Goal: Information Seeking & Learning: Find specific page/section

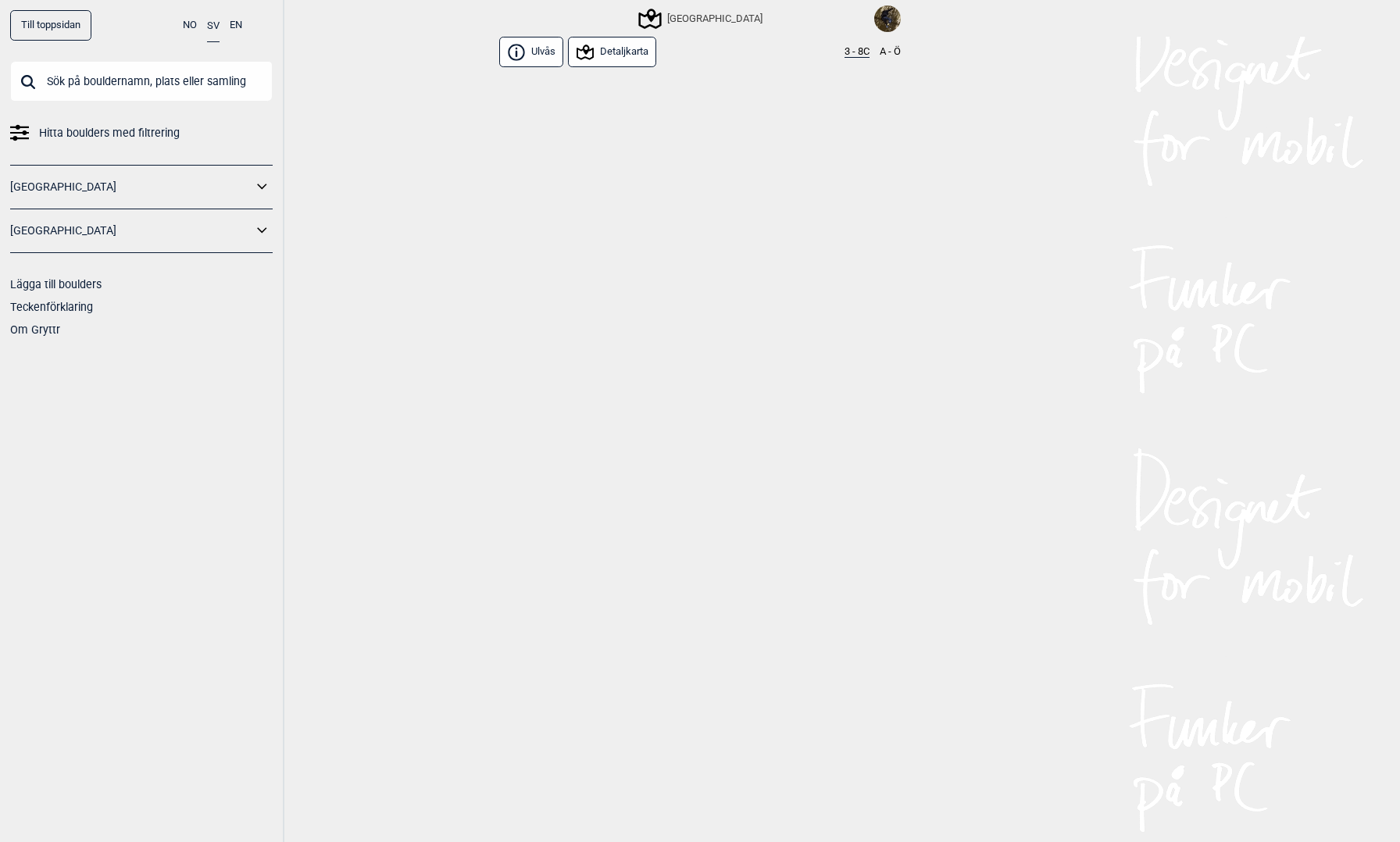
scroll to position [1672, 0]
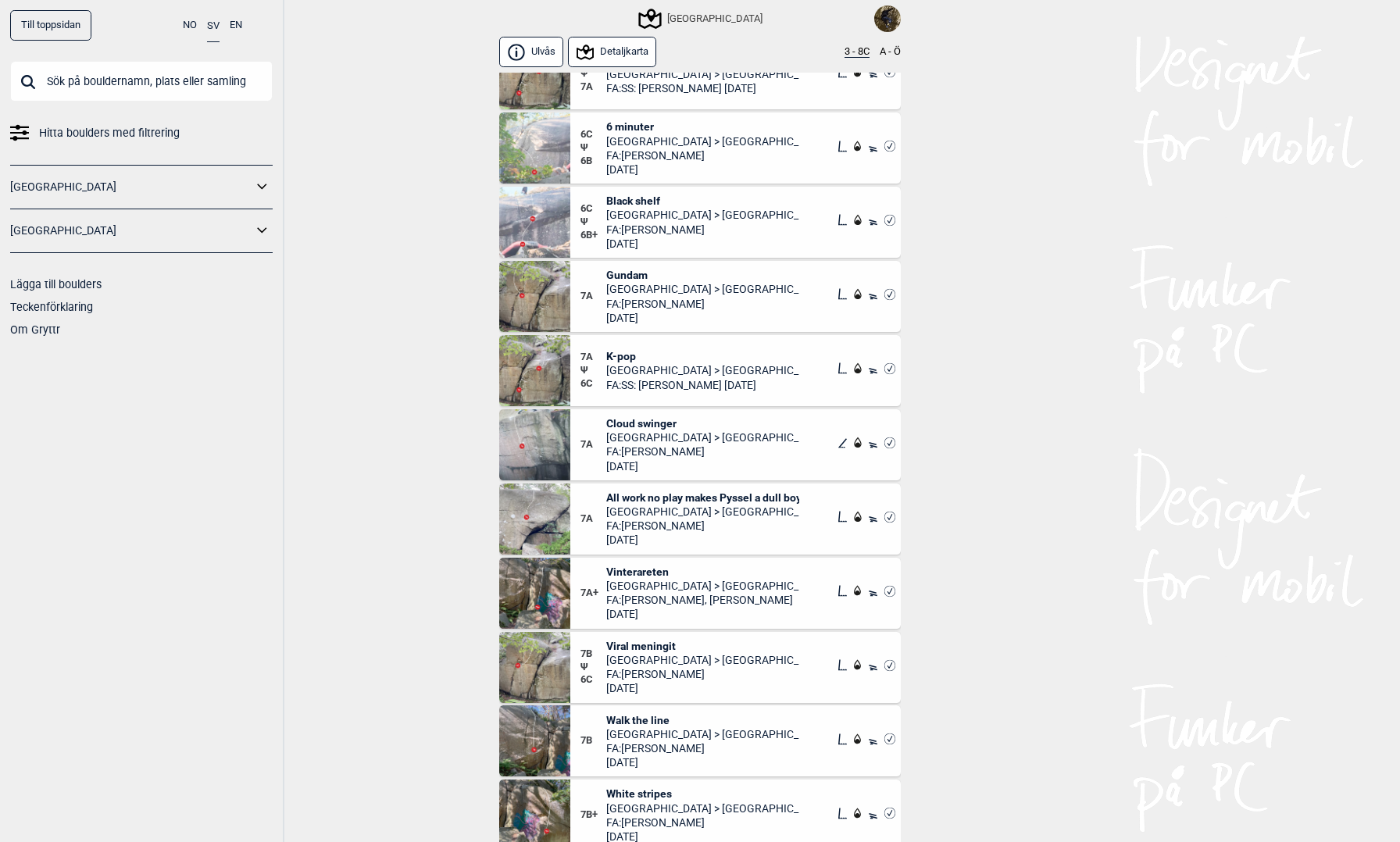
click at [390, 185] on div "Till toppsidan NO SV EN Hitta boulders med filtrering [GEOGRAPHIC_DATA] [GEOGRA…" at bounding box center [700, 421] width 1400 height 842
click at [159, 72] on input "text" at bounding box center [141, 81] width 263 height 41
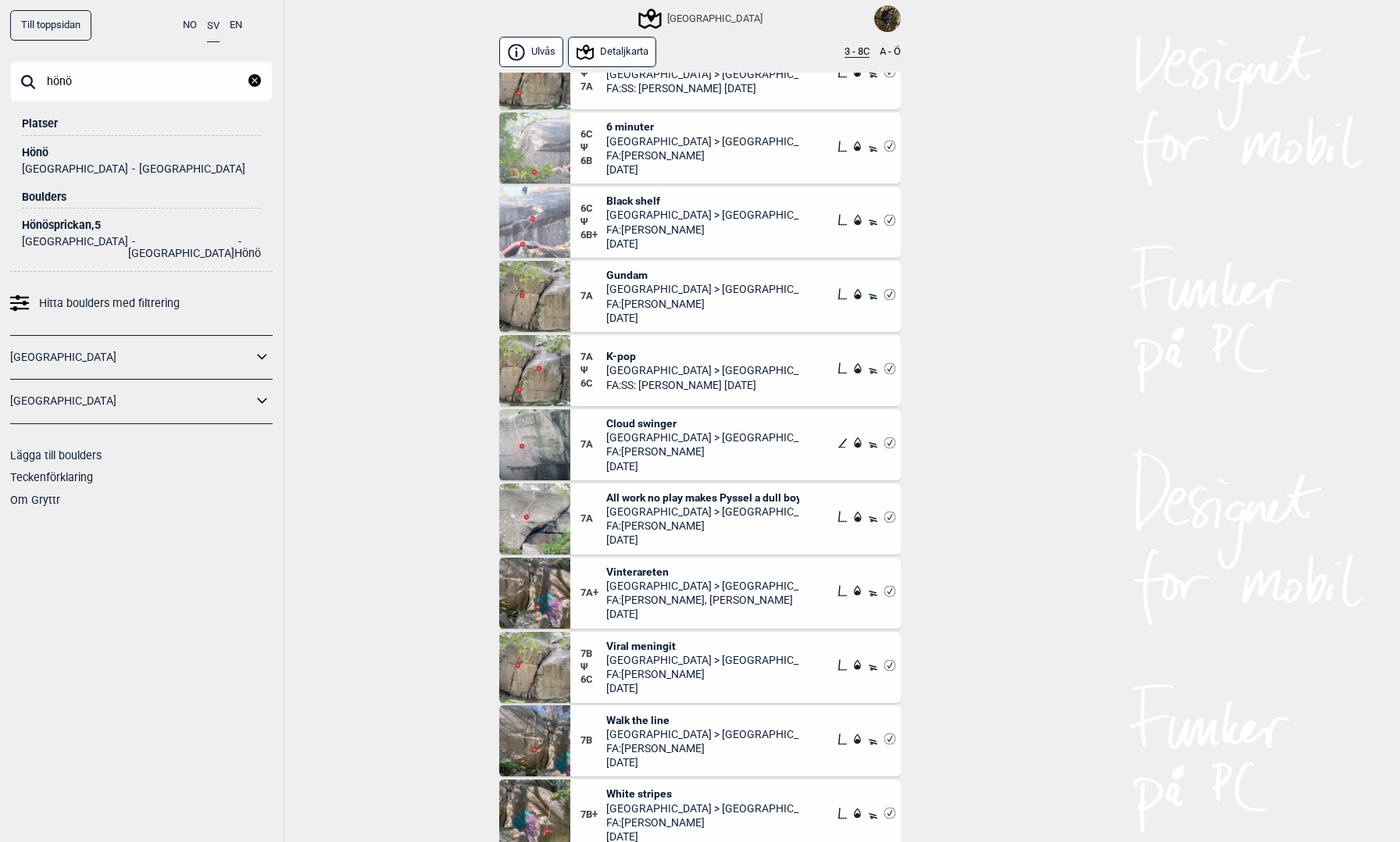
type input "hönö"
click at [39, 151] on div "Hönö" at bounding box center [142, 153] width 239 height 11
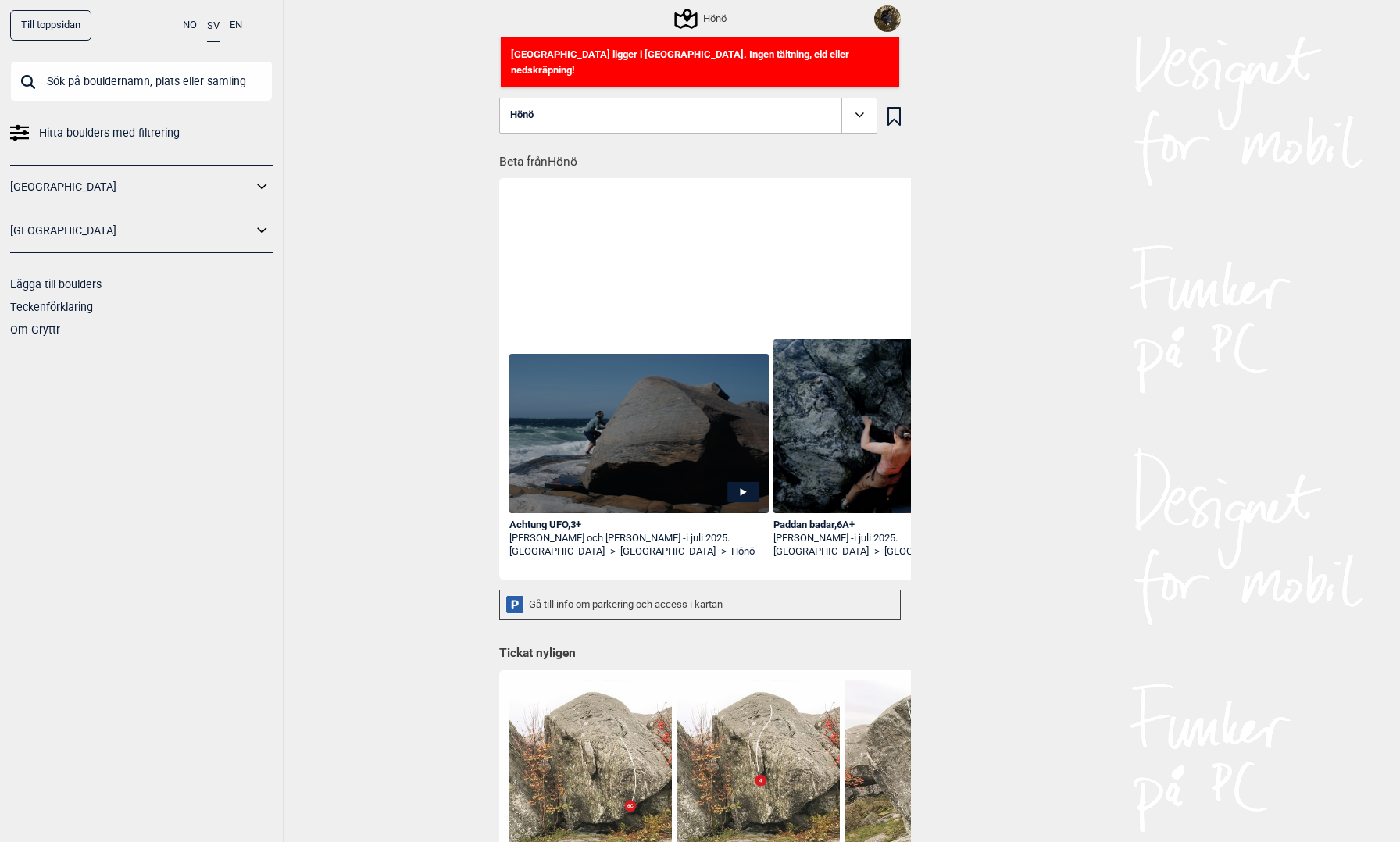
click at [717, 11] on div "Hönö" at bounding box center [701, 18] width 50 height 19
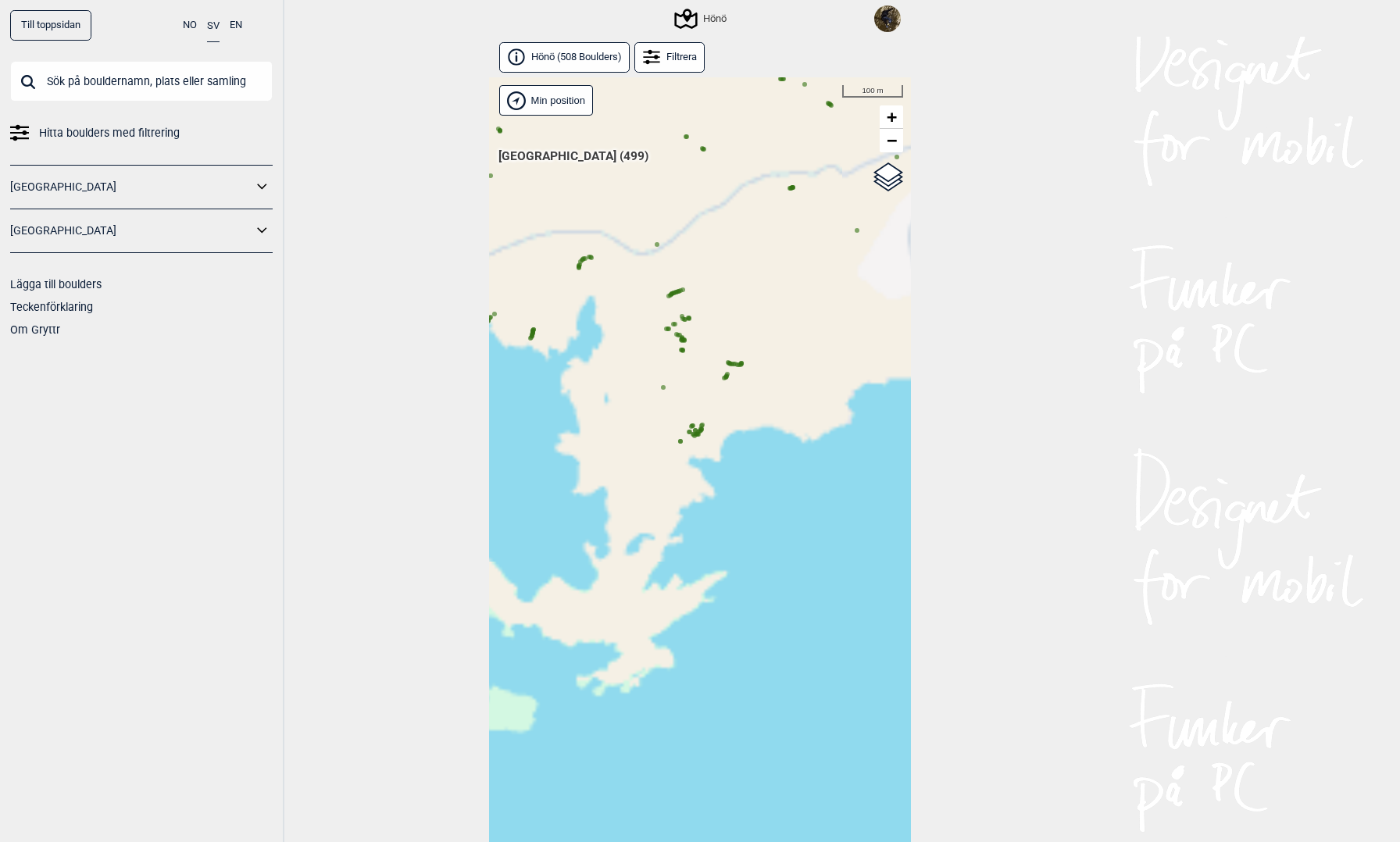
click at [686, 342] on circle at bounding box center [685, 340] width 5 height 5
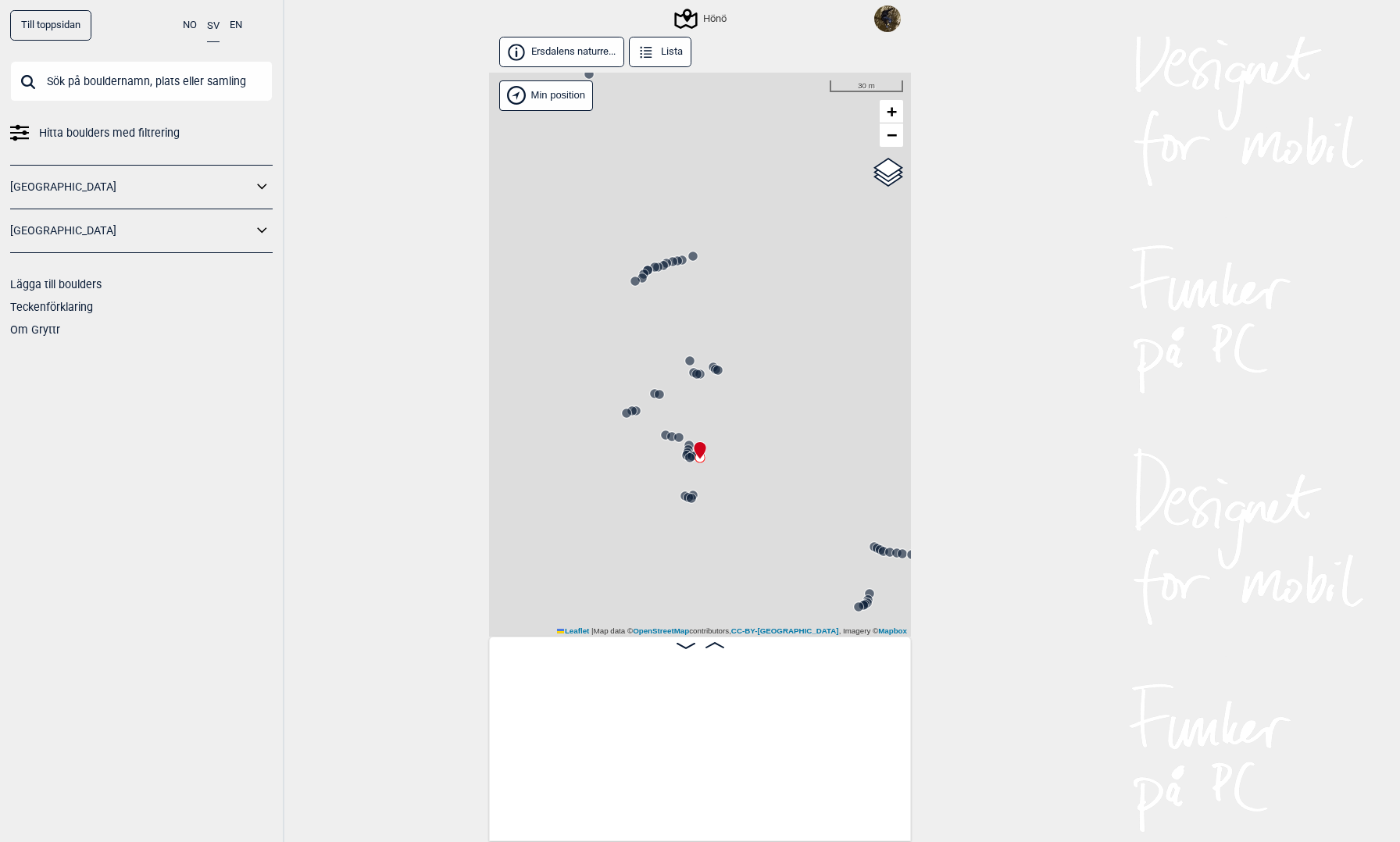
scroll to position [0, 57699]
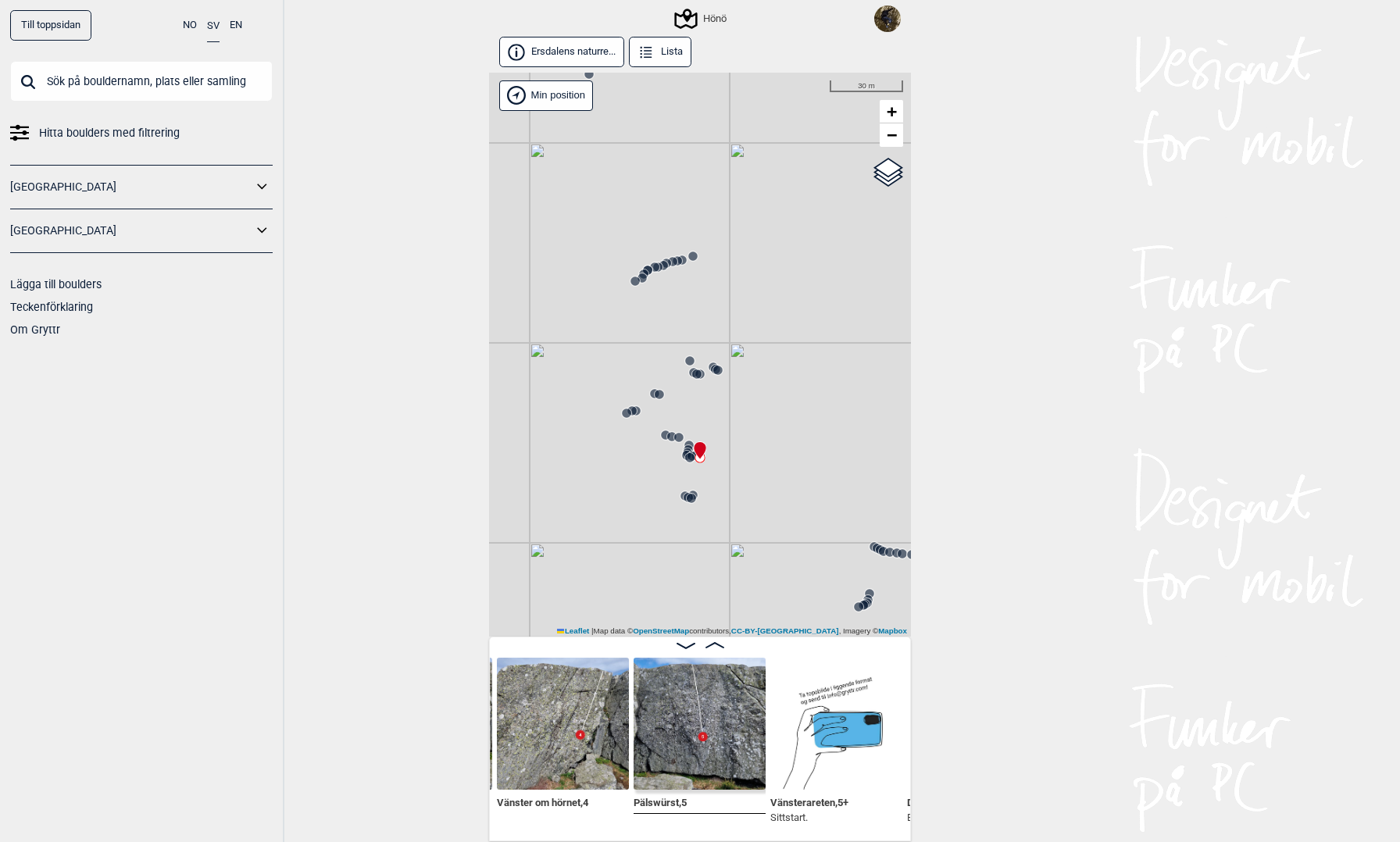
drag, startPoint x: 724, startPoint y: 484, endPoint x: 584, endPoint y: 423, distance: 152.7
click at [587, 424] on div "Hönö" at bounding box center [700, 354] width 422 height 564
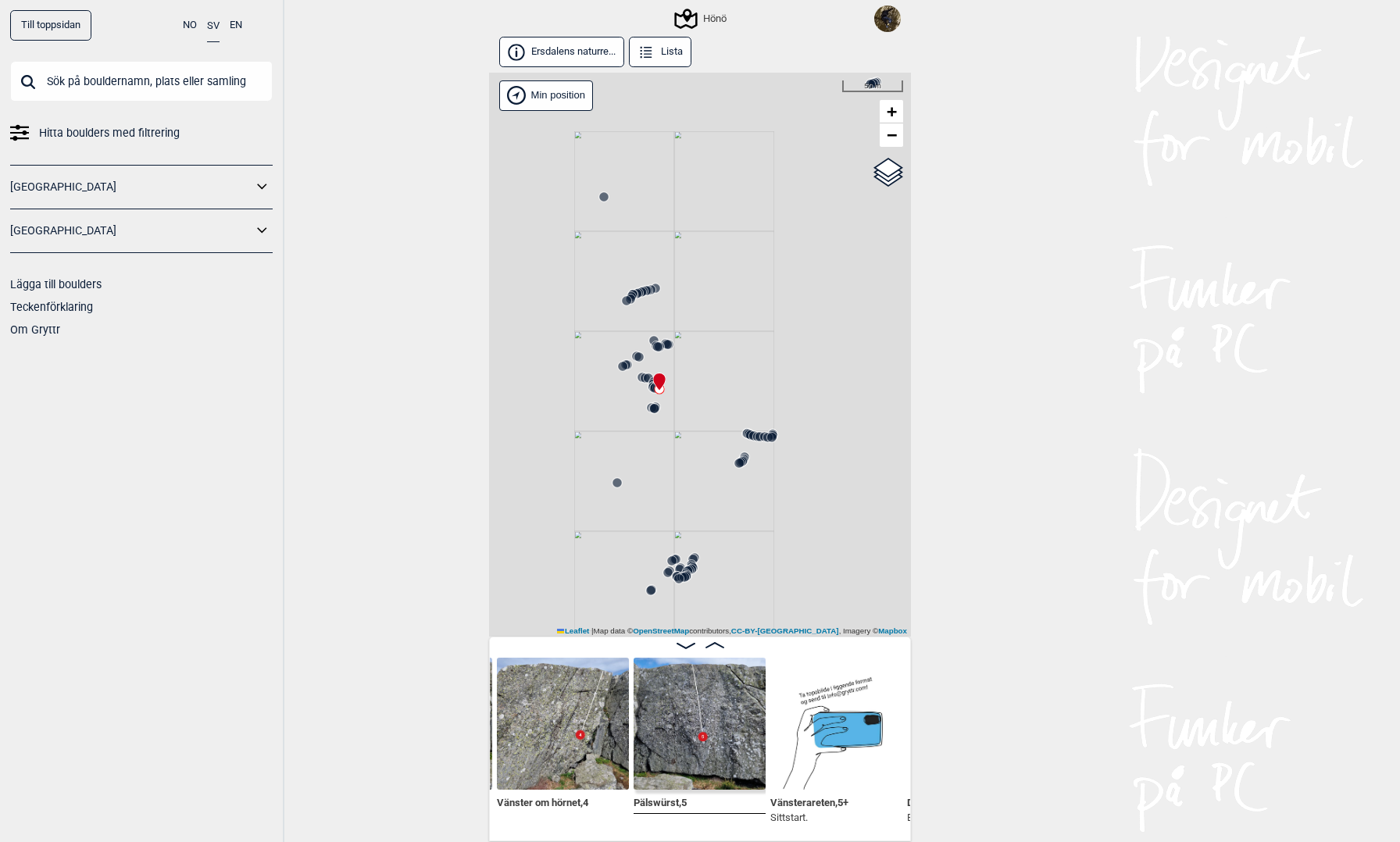
drag, startPoint x: 564, startPoint y: 444, endPoint x: 723, endPoint y: 398, distance: 165.5
click at [718, 398] on div "Hönö" at bounding box center [700, 354] width 422 height 564
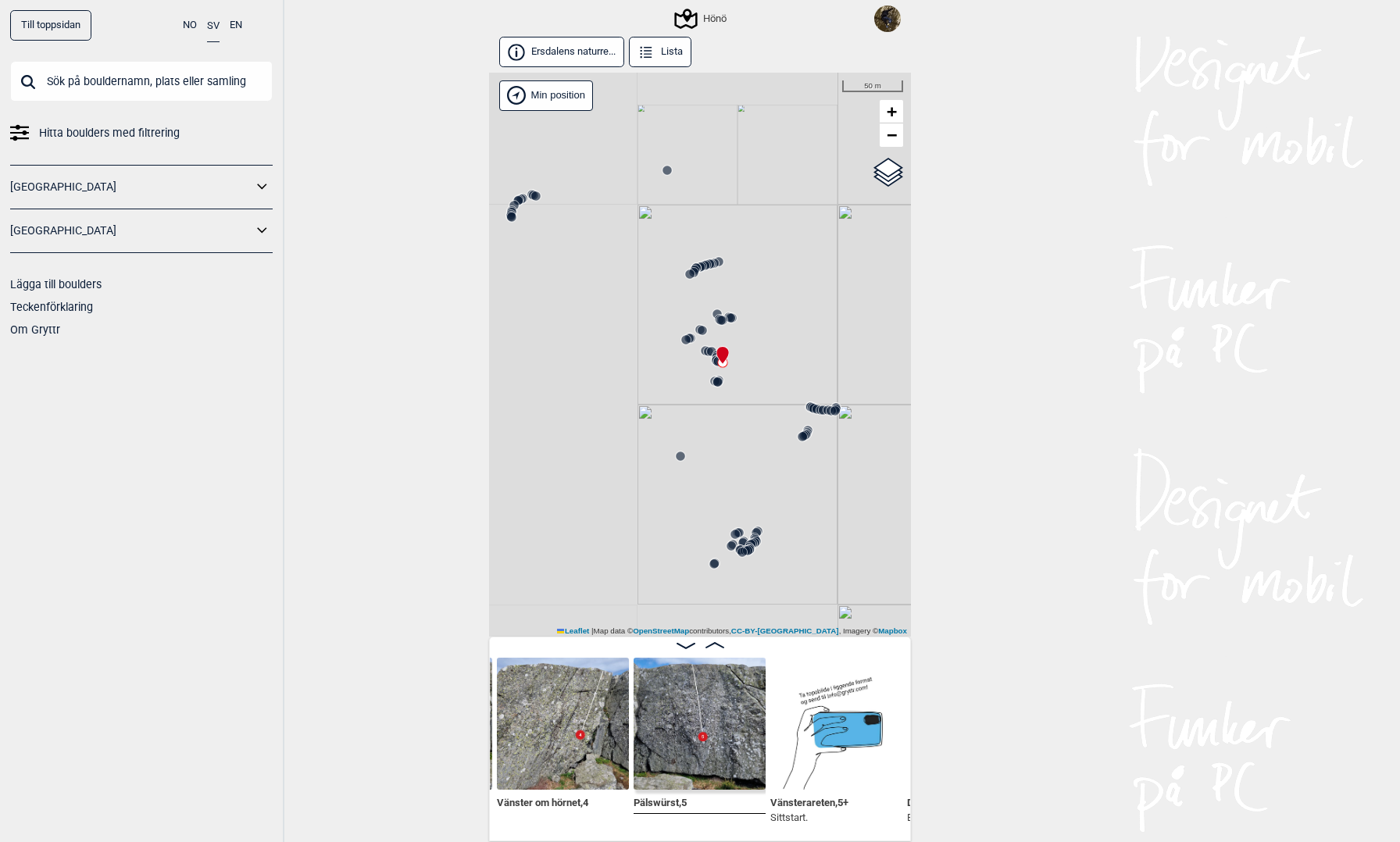
click at [833, 410] on circle at bounding box center [835, 411] width 9 height 9
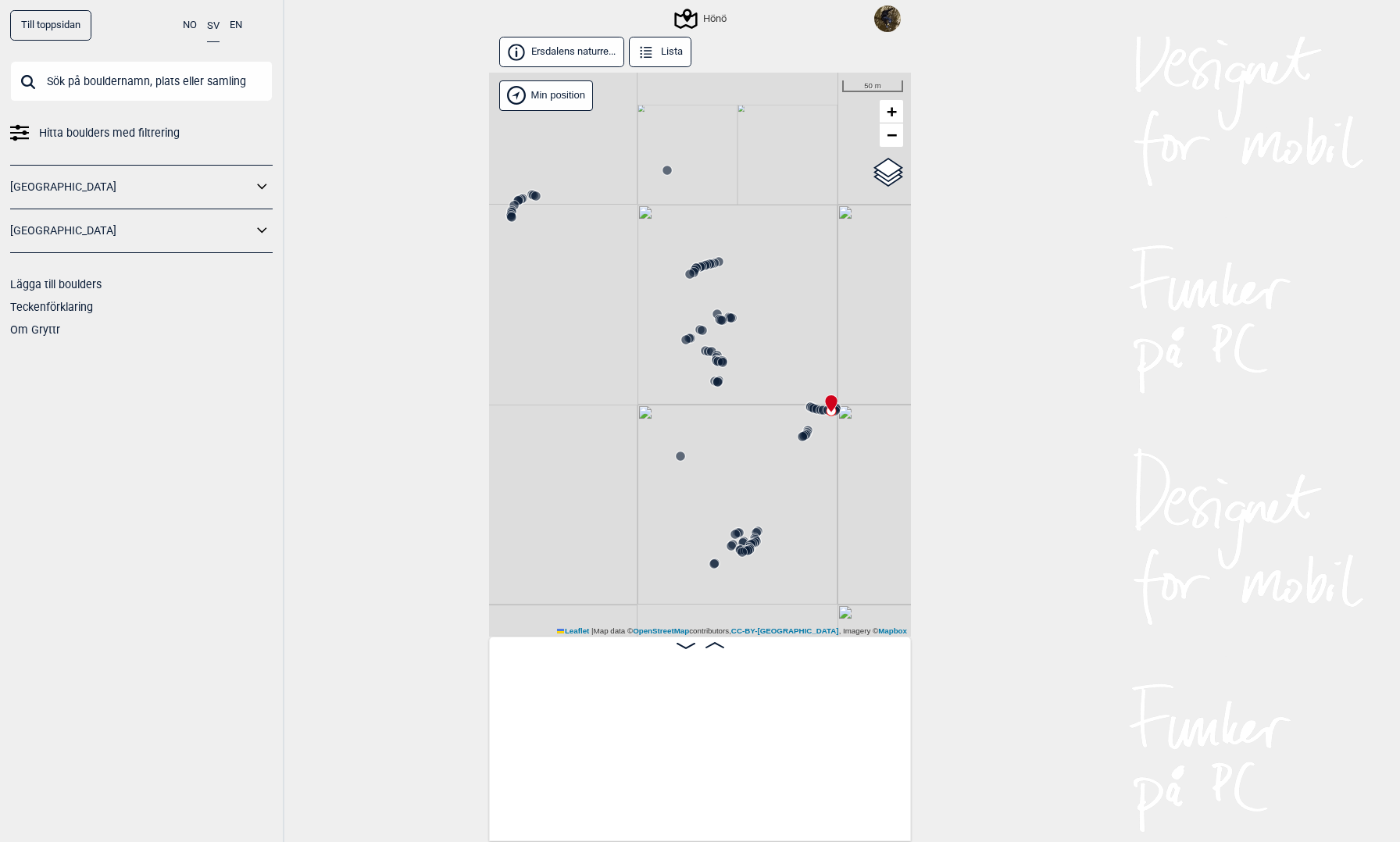
scroll to position [0, 59703]
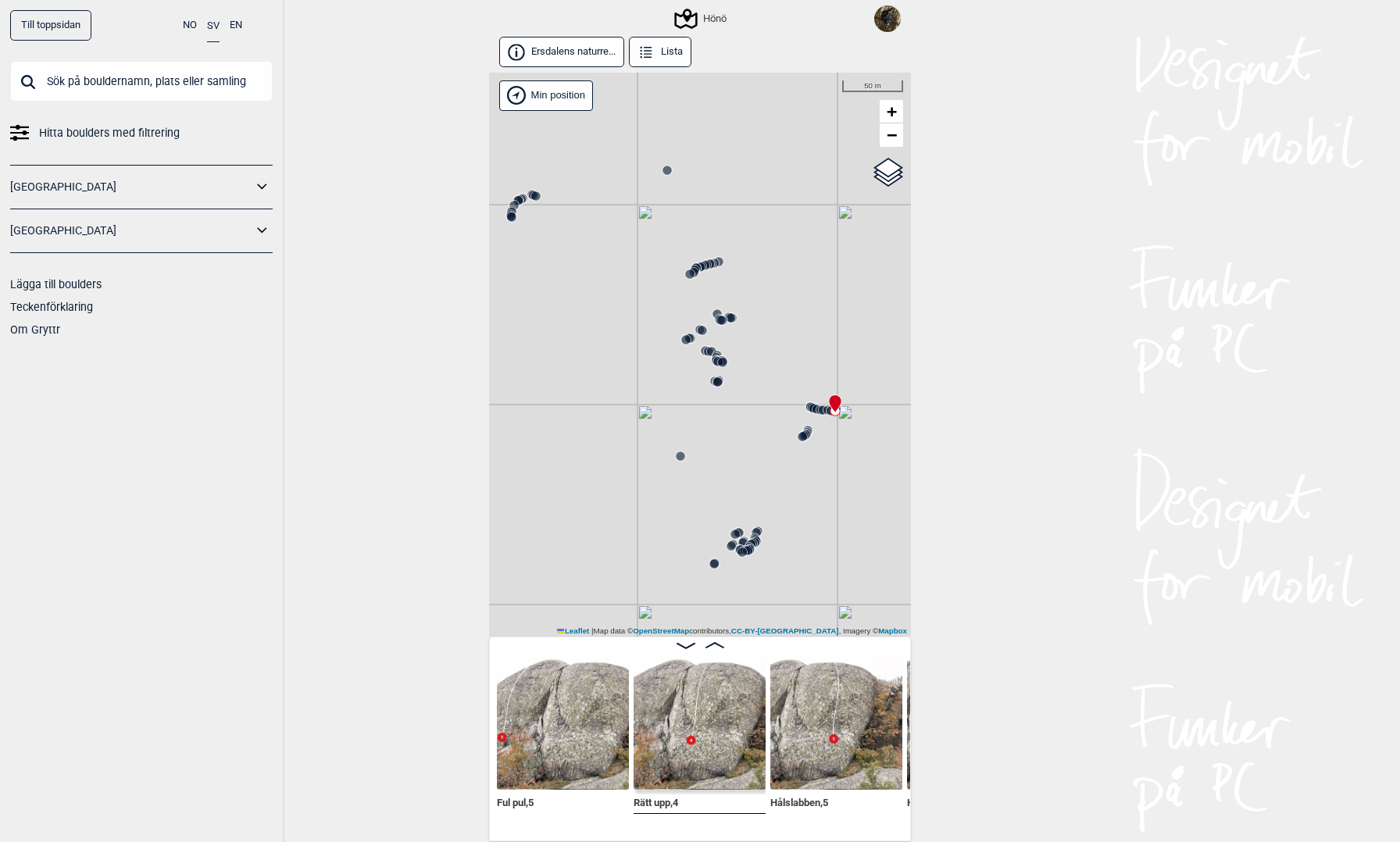
click at [718, 358] on icon at bounding box center [723, 362] width 12 height 12
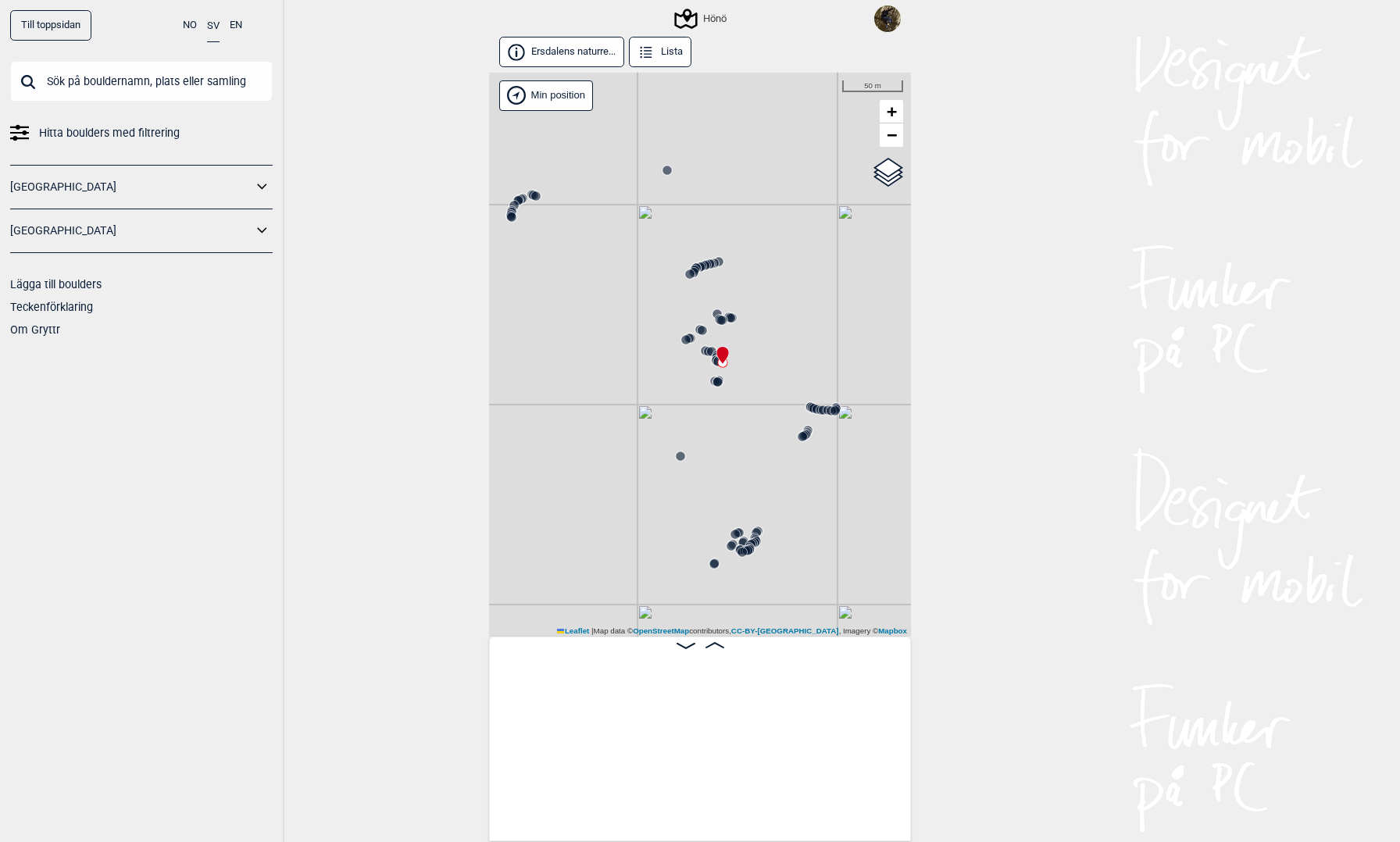
scroll to position [0, 57699]
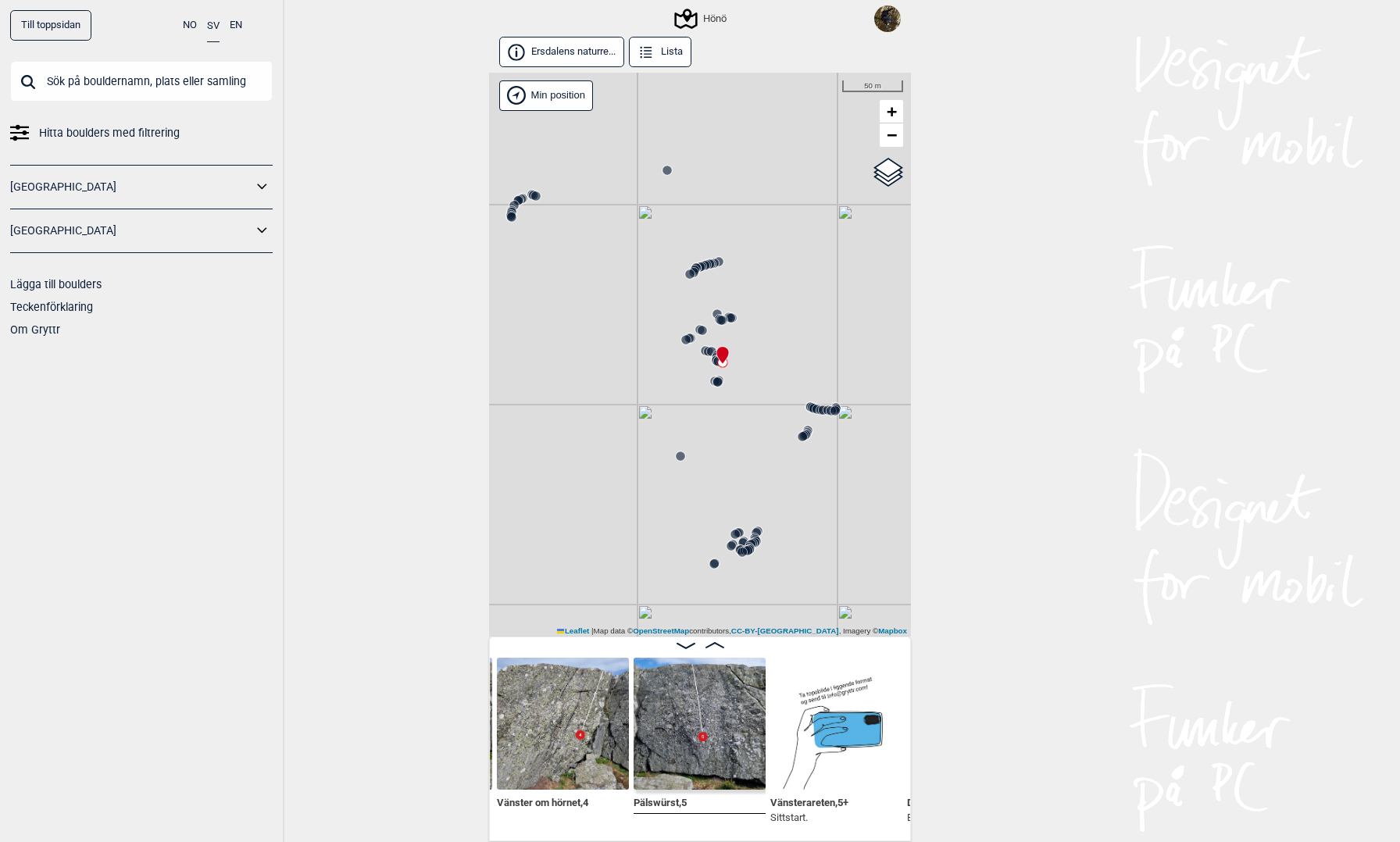
click at [707, 263] on icon at bounding box center [701, 266] width 12 height 12
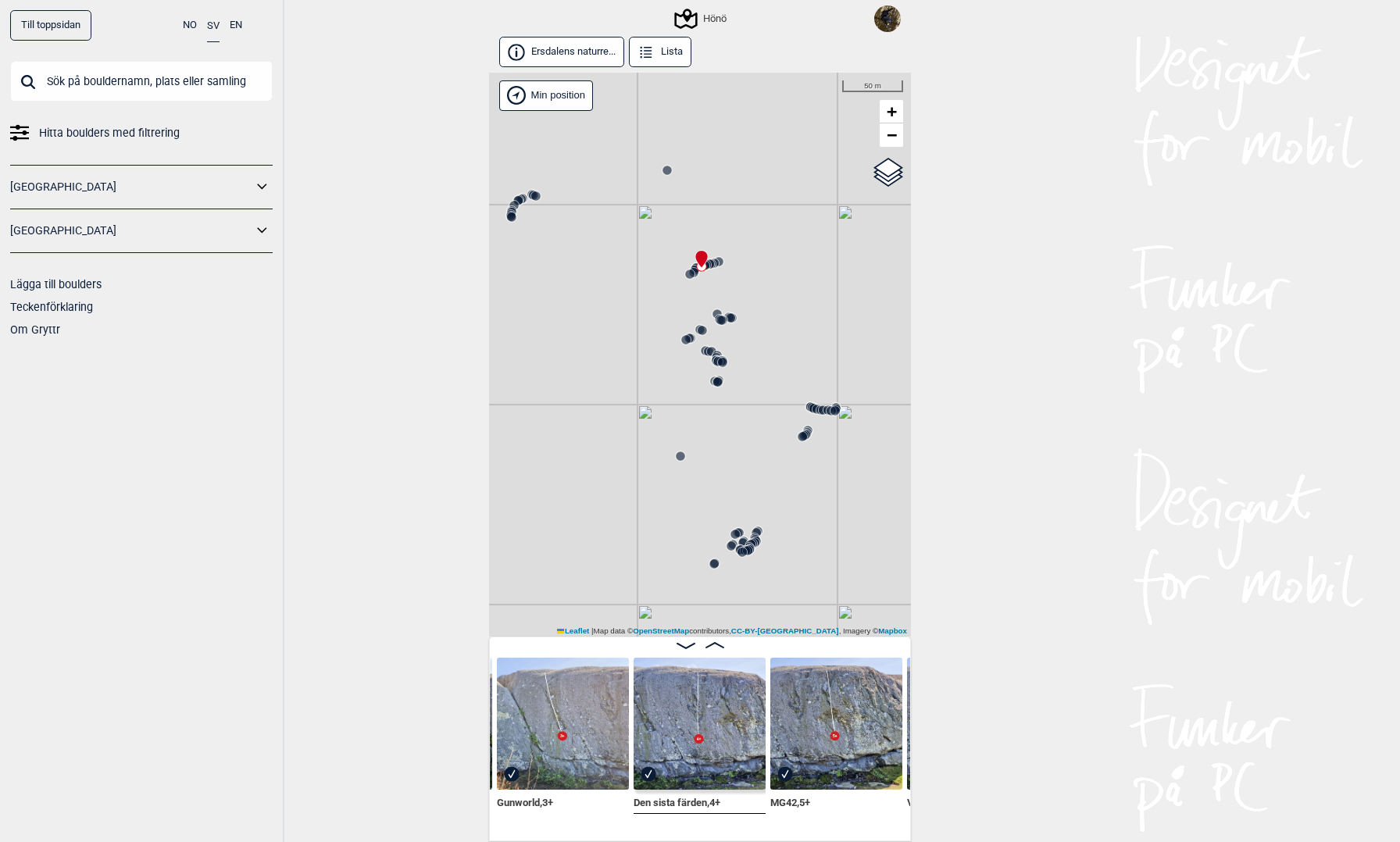
click at [717, 354] on icon at bounding box center [723, 360] width 12 height 12
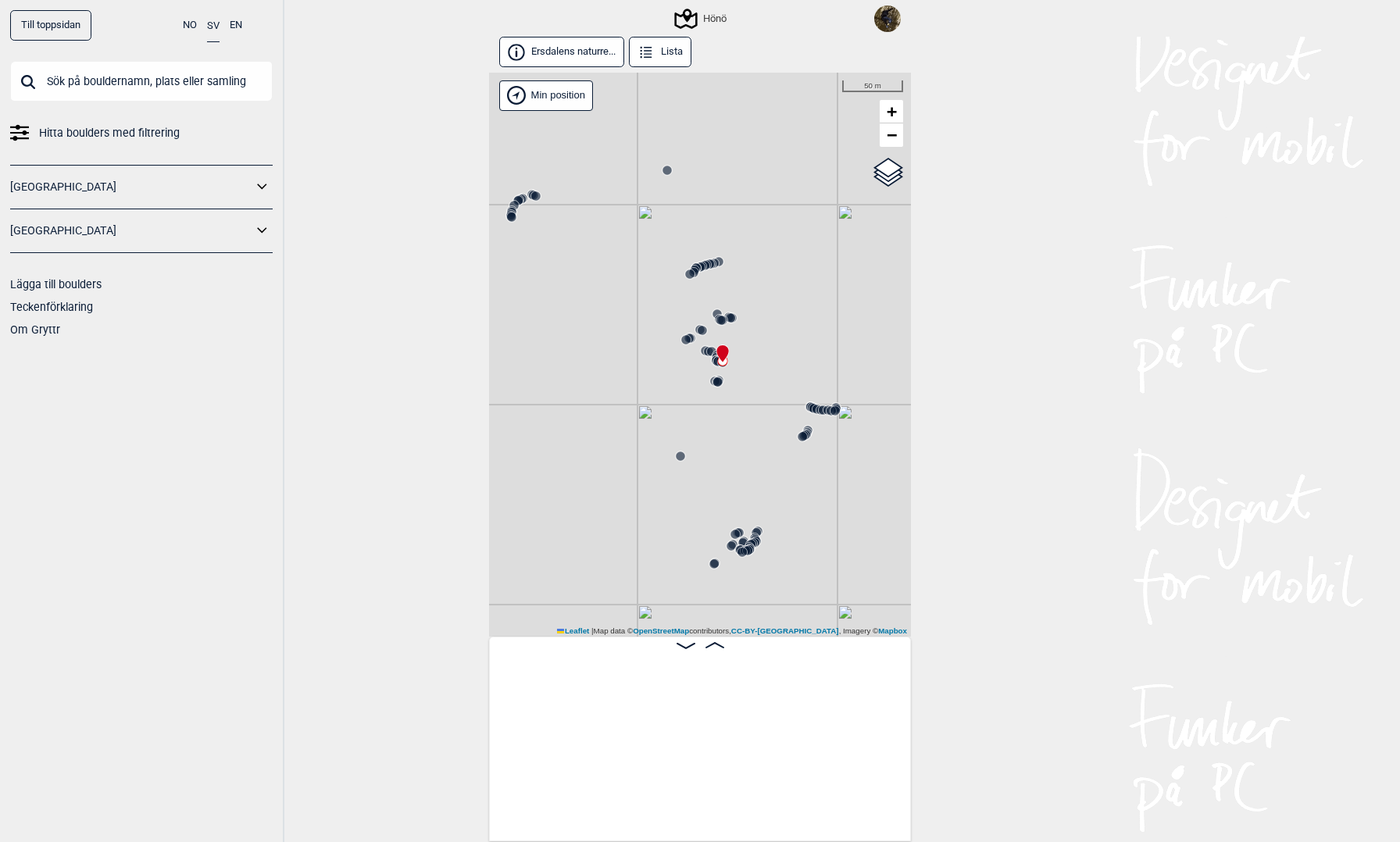
scroll to position [0, 57590]
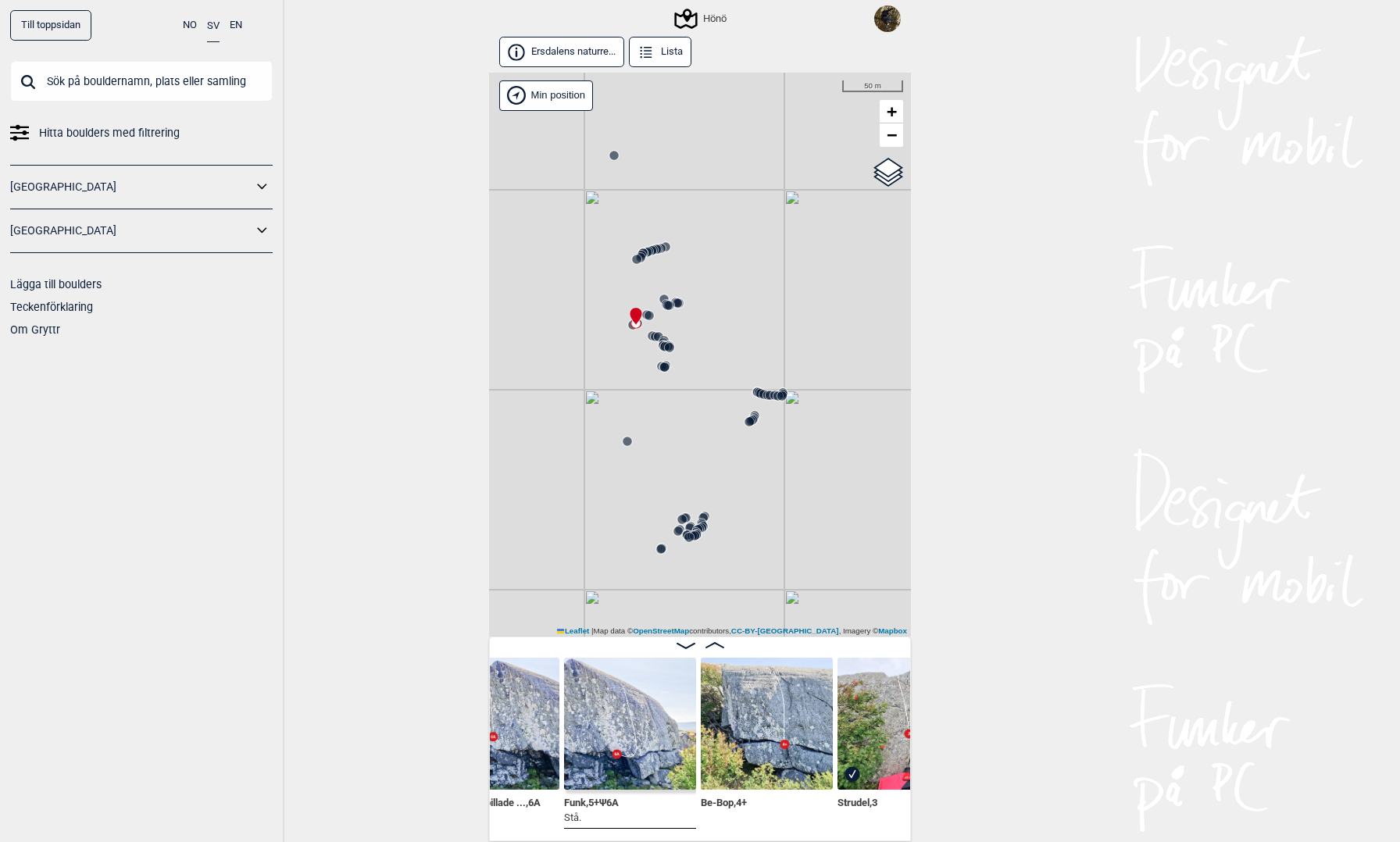
drag, startPoint x: 759, startPoint y: 426, endPoint x: 653, endPoint y: 389, distance: 112.3
click at [673, 408] on div "Hönö" at bounding box center [700, 354] width 422 height 564
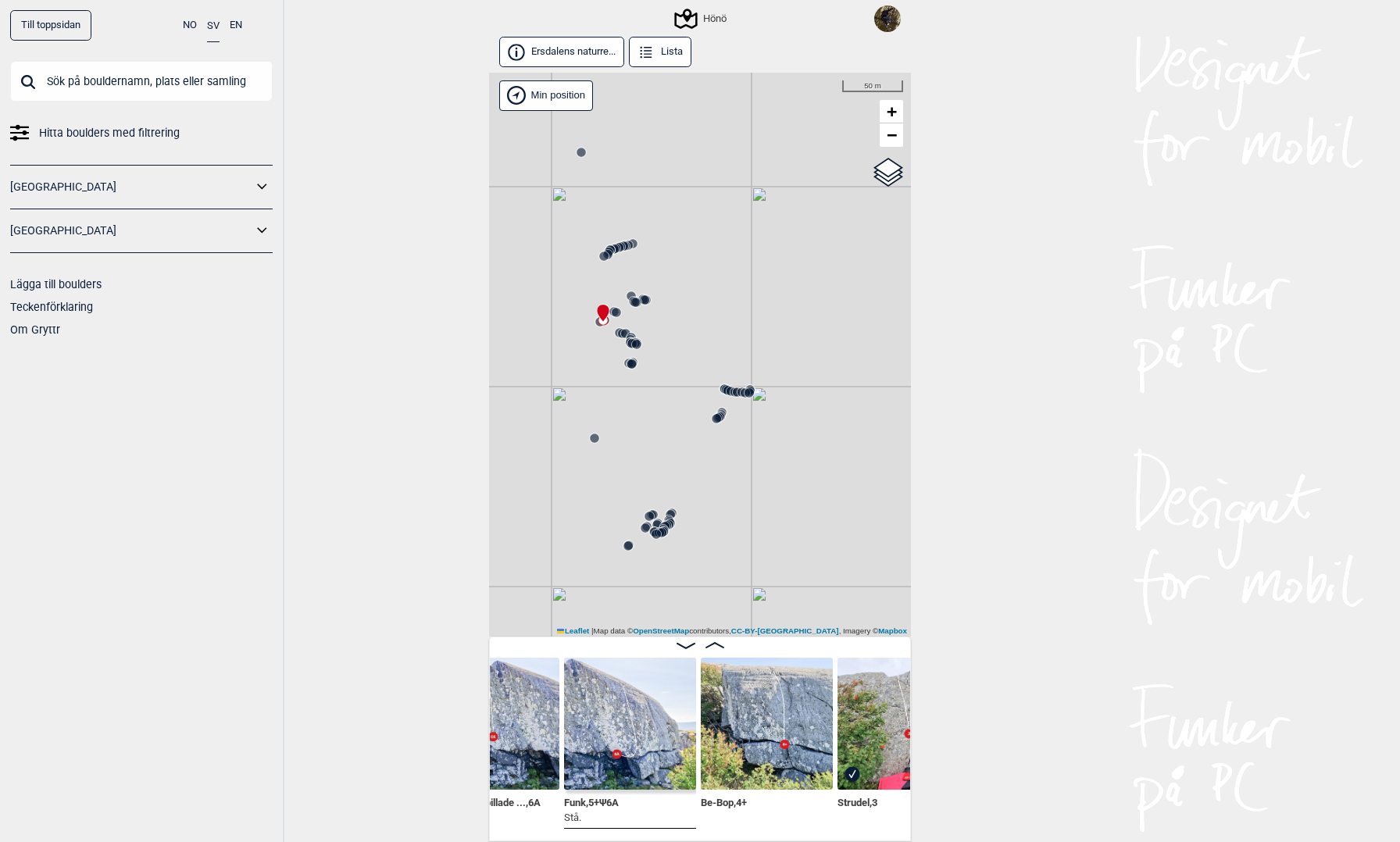
click at [657, 528] on icon at bounding box center [655, 534] width 12 height 12
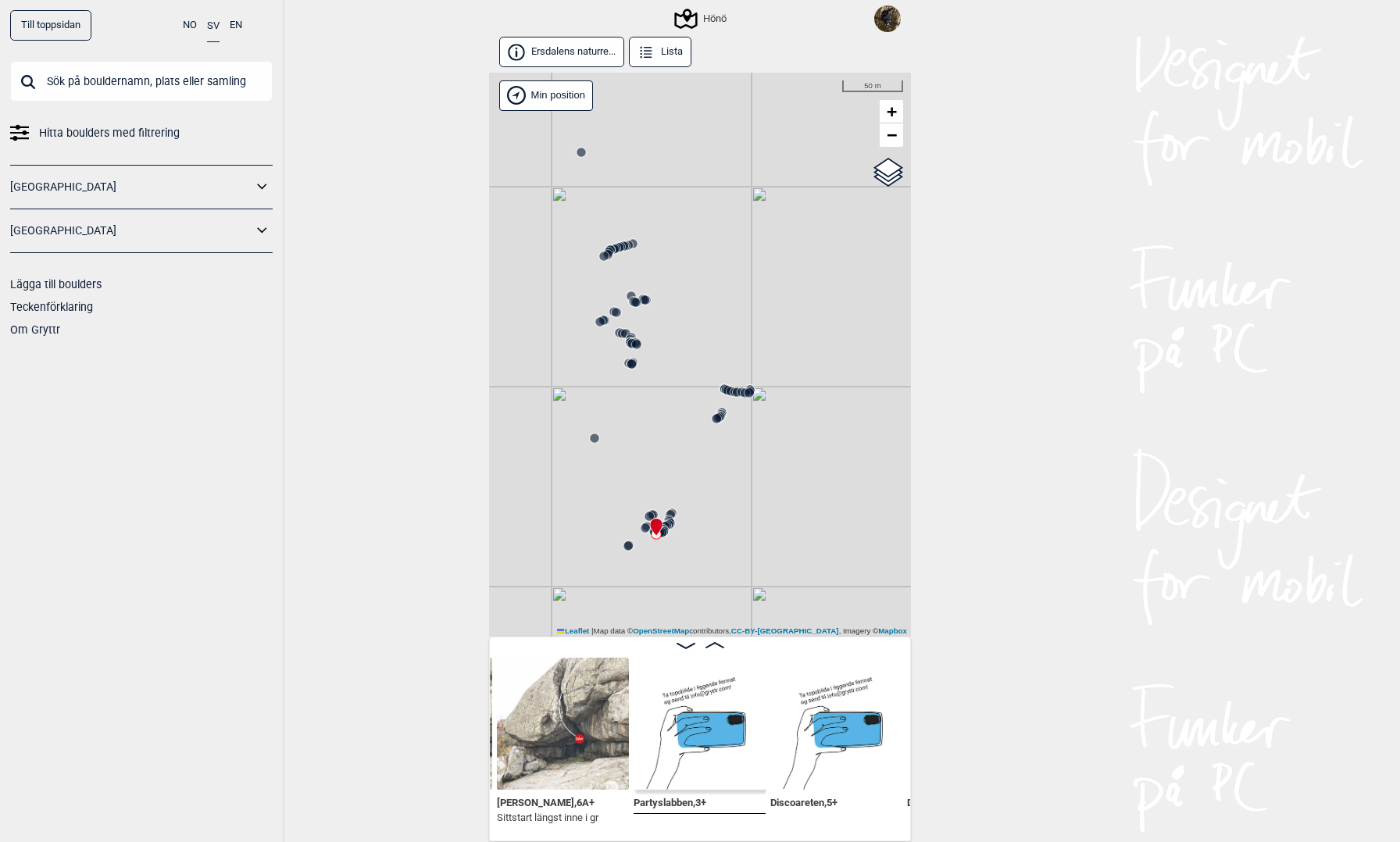
click at [723, 414] on icon at bounding box center [718, 417] width 12 height 12
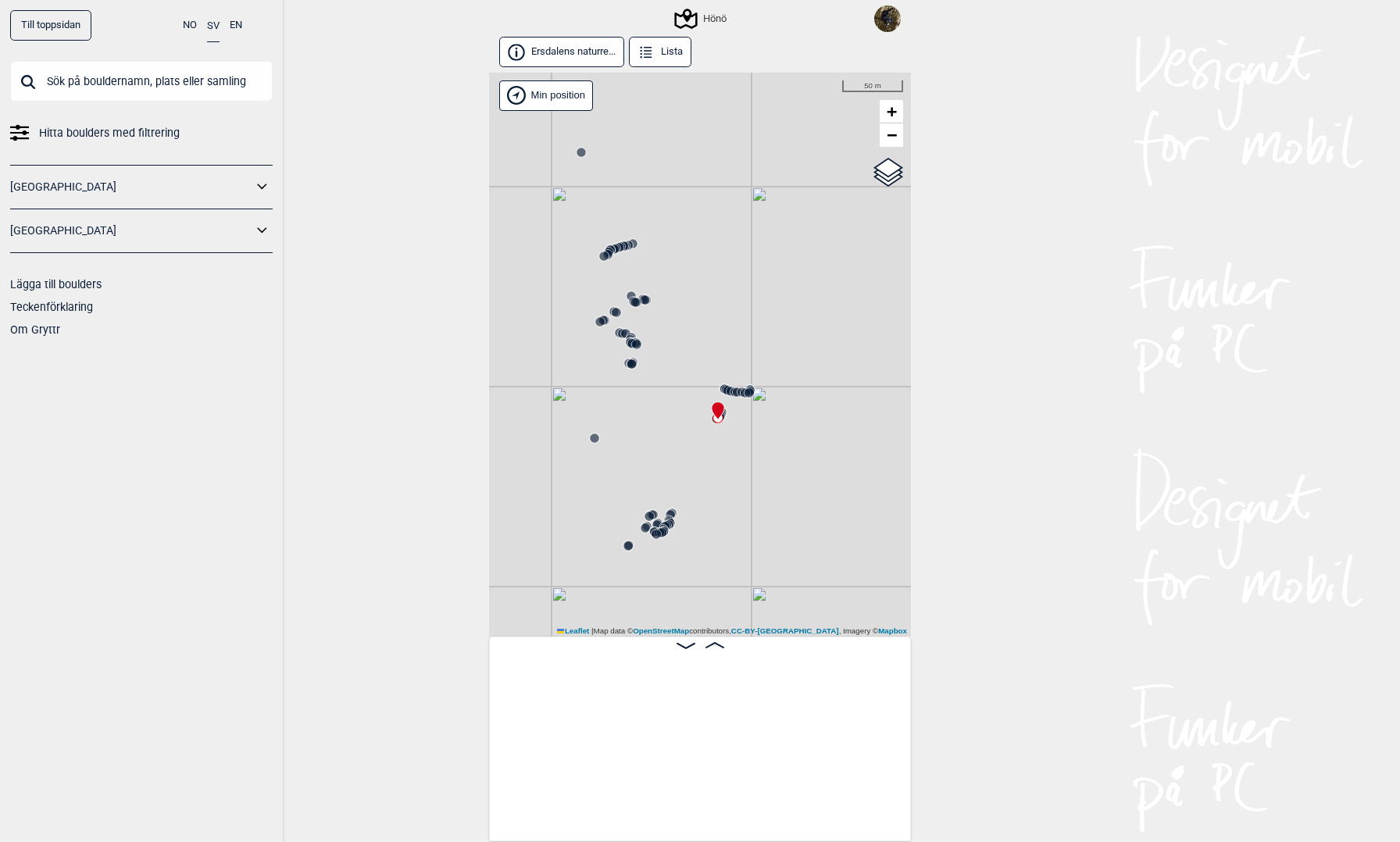
scroll to position [0, 60513]
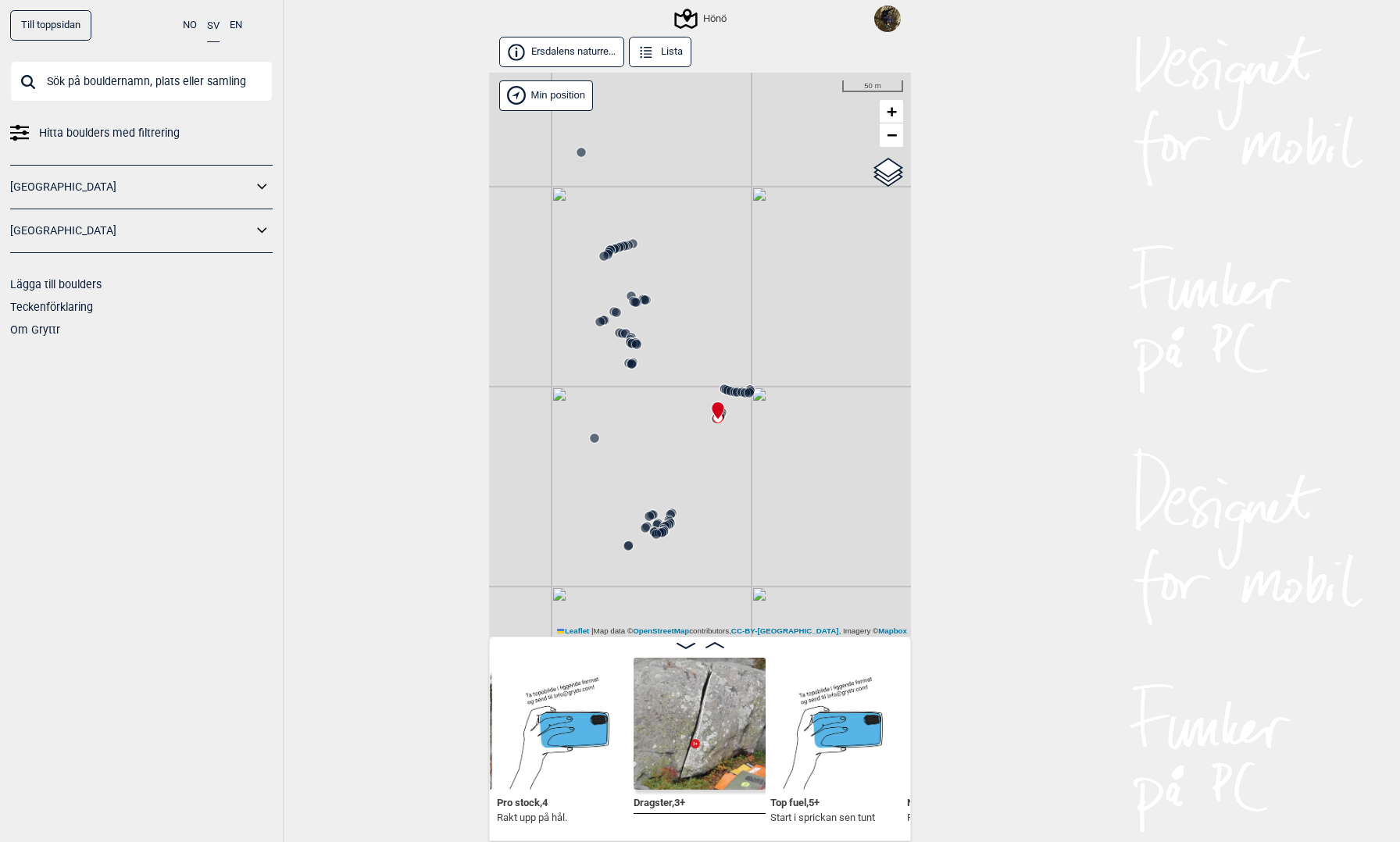
click at [733, 396] on icon at bounding box center [737, 392] width 12 height 12
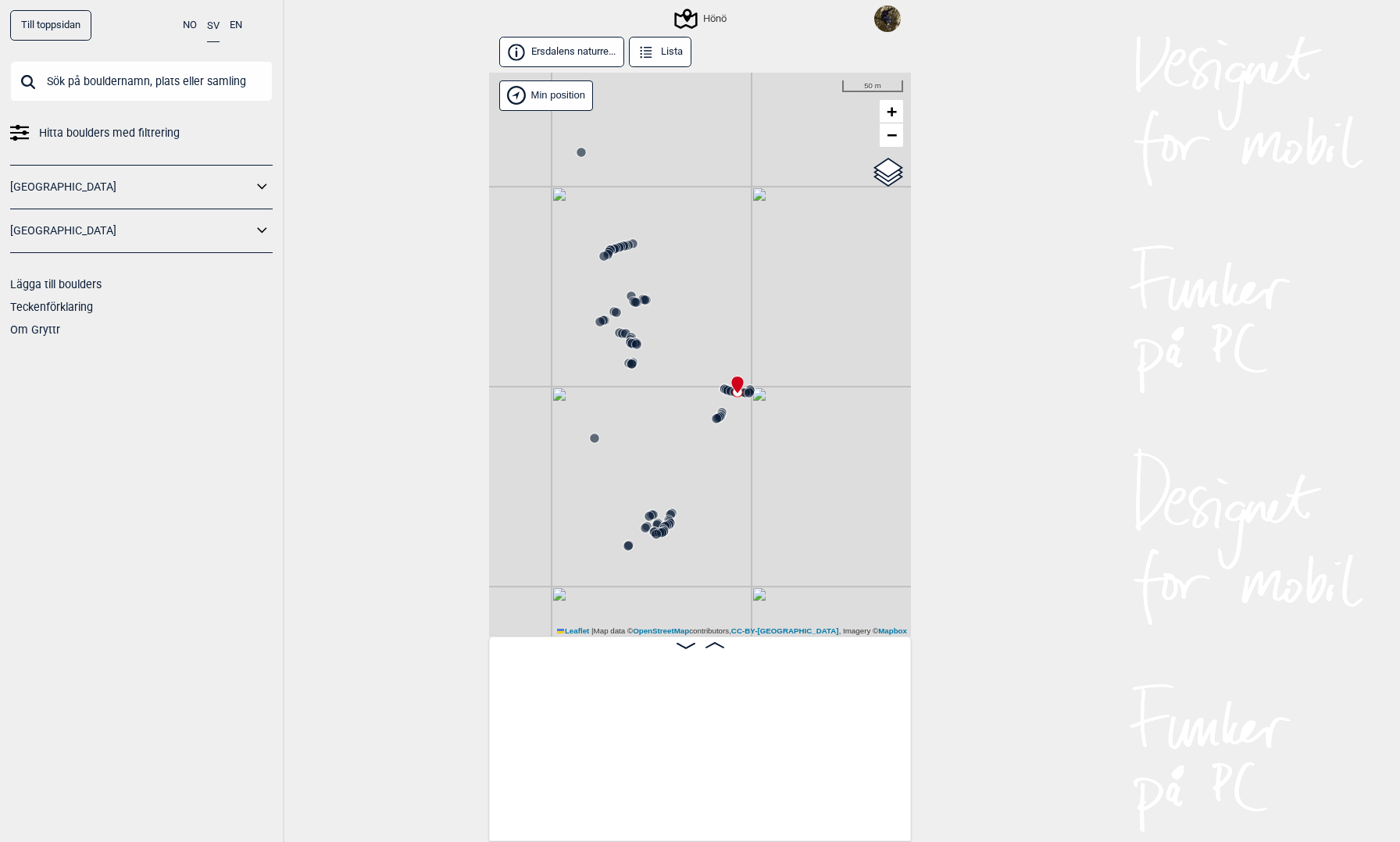
scroll to position [0, 59433]
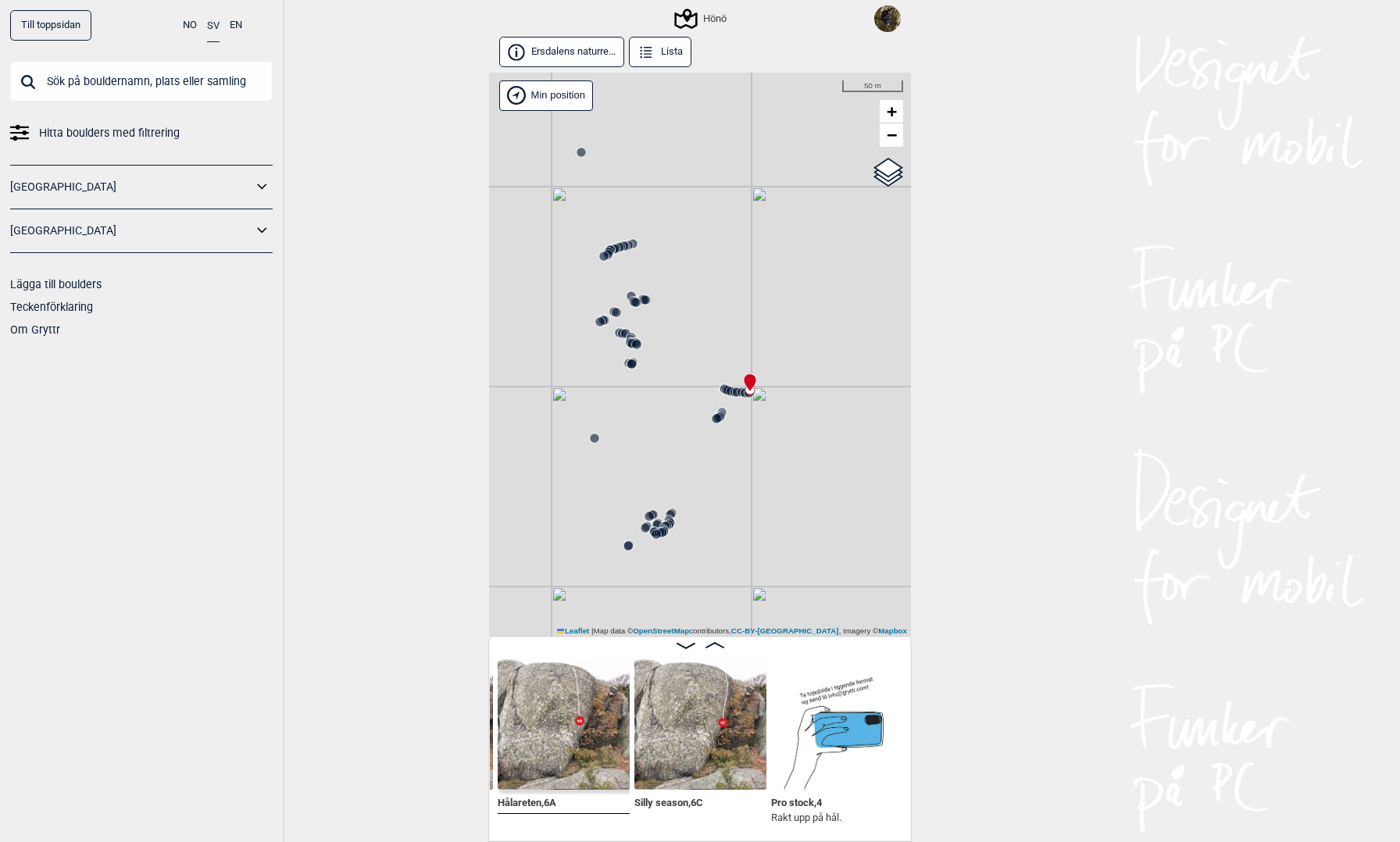
scroll to position [0, 60116]
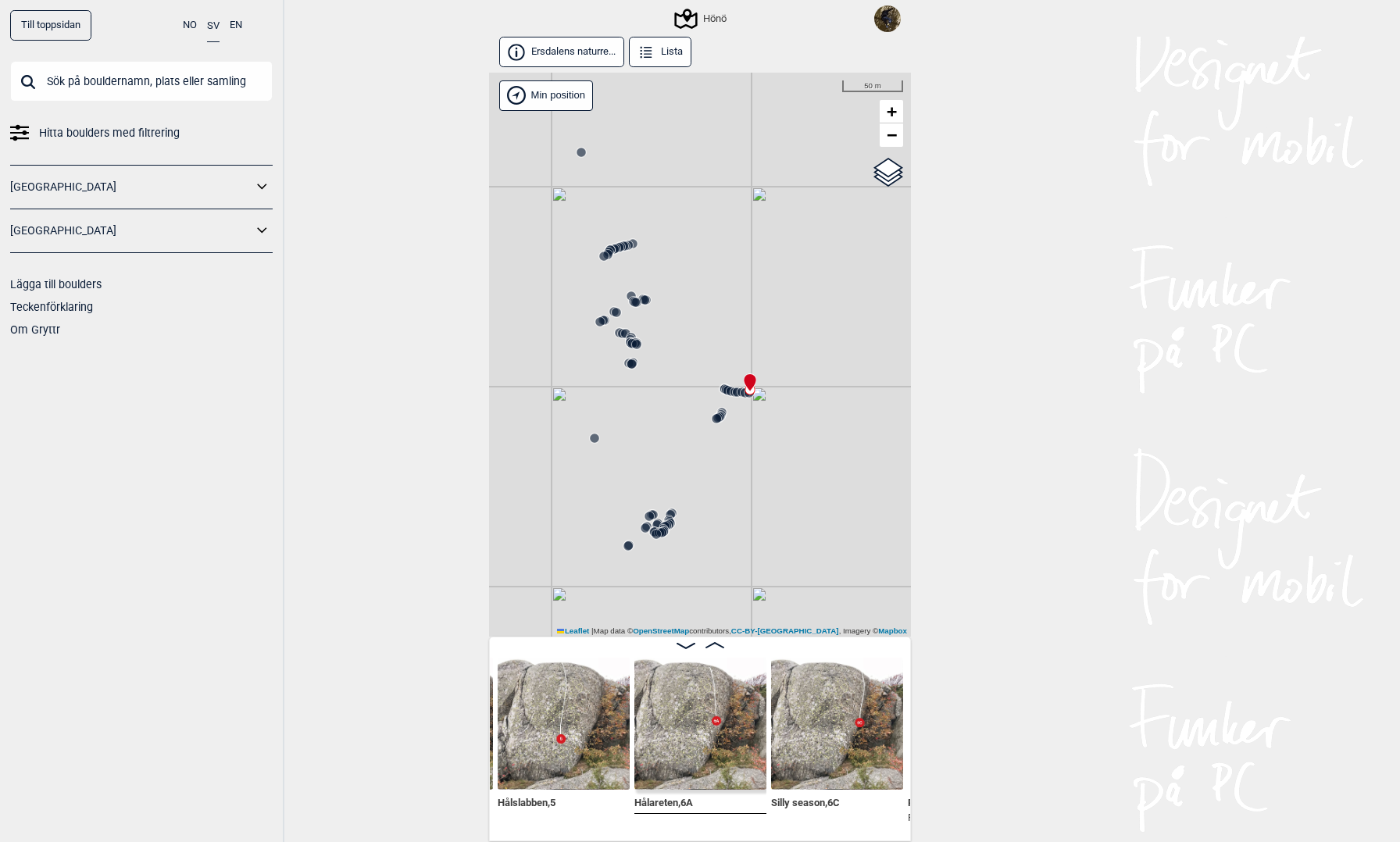
click at [142, 82] on input "text" at bounding box center [141, 81] width 263 height 41
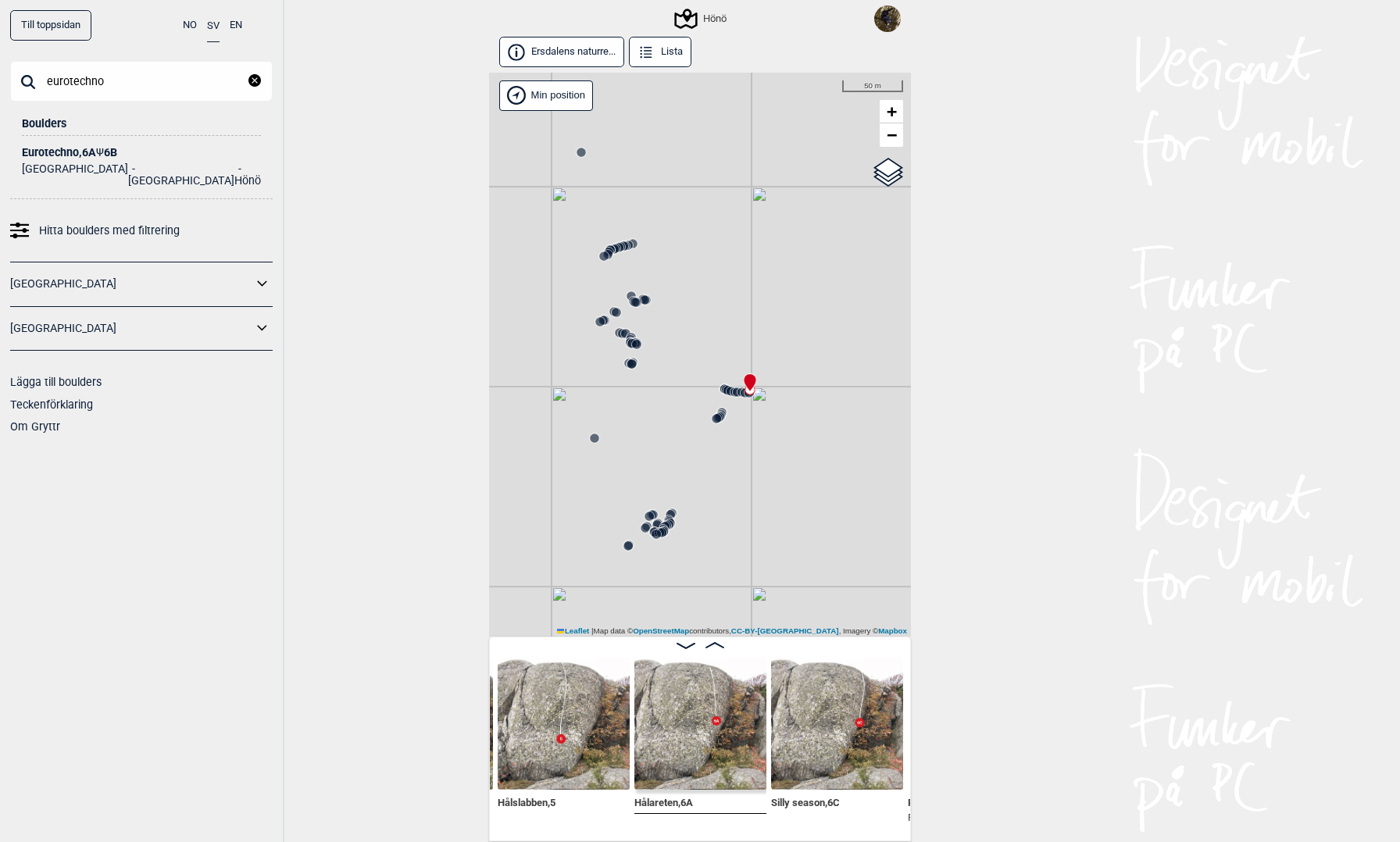
type input "eurotechno"
click at [78, 151] on div "Eurotechno , 6A Ψ 6B" at bounding box center [142, 153] width 239 height 11
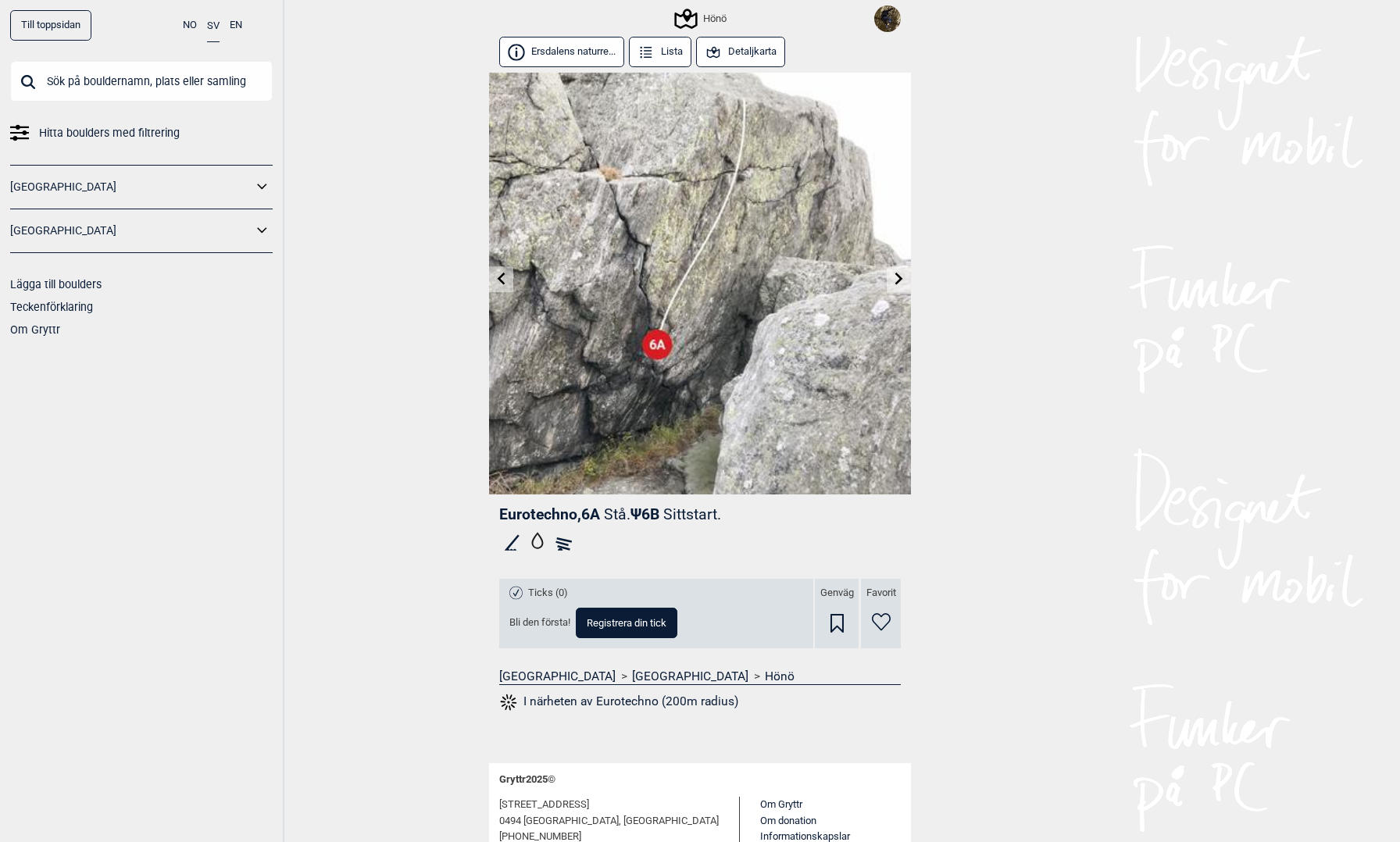
click at [735, 50] on button "Detaljkarta" at bounding box center [741, 52] width 89 height 30
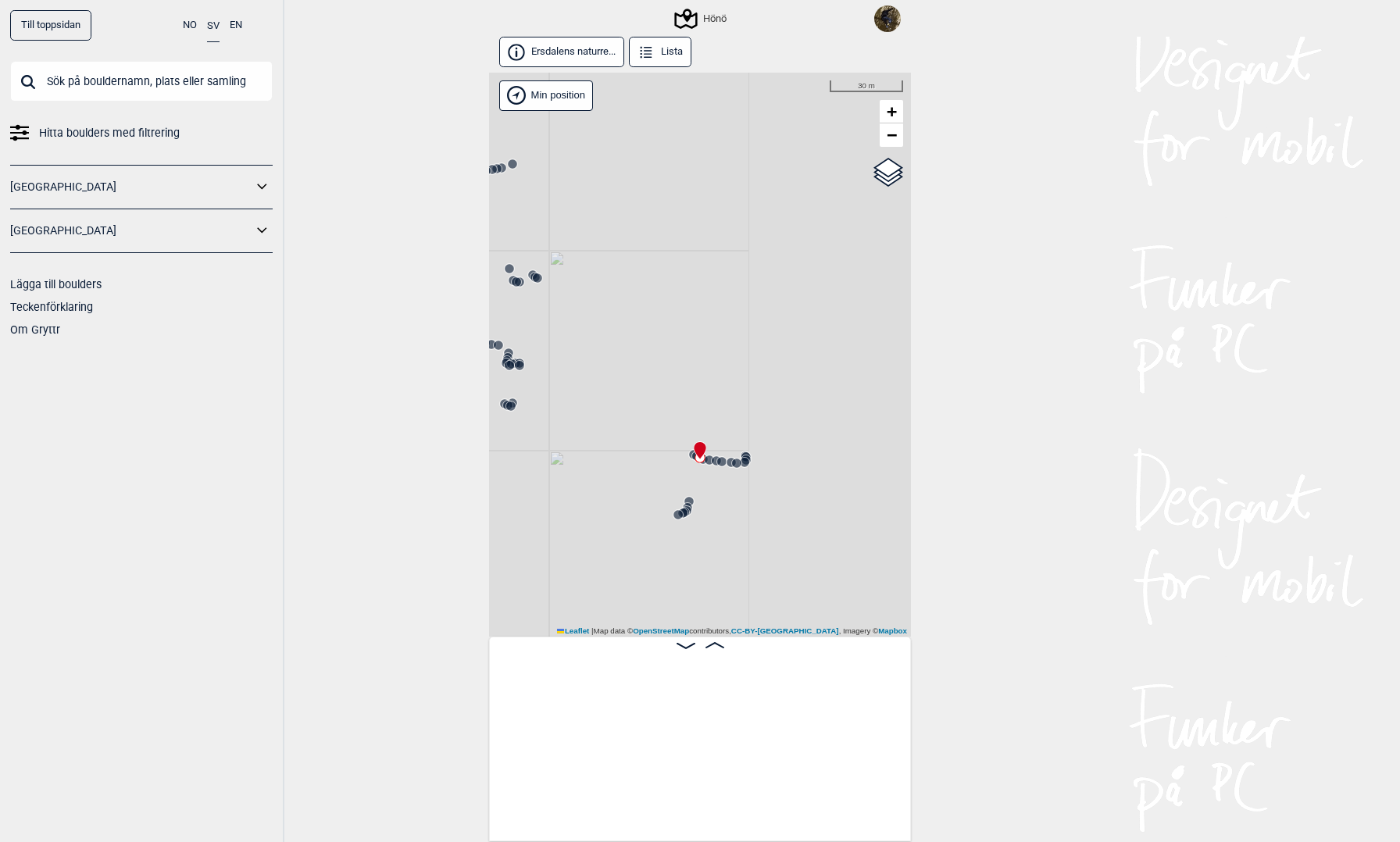
scroll to position [0, 58887]
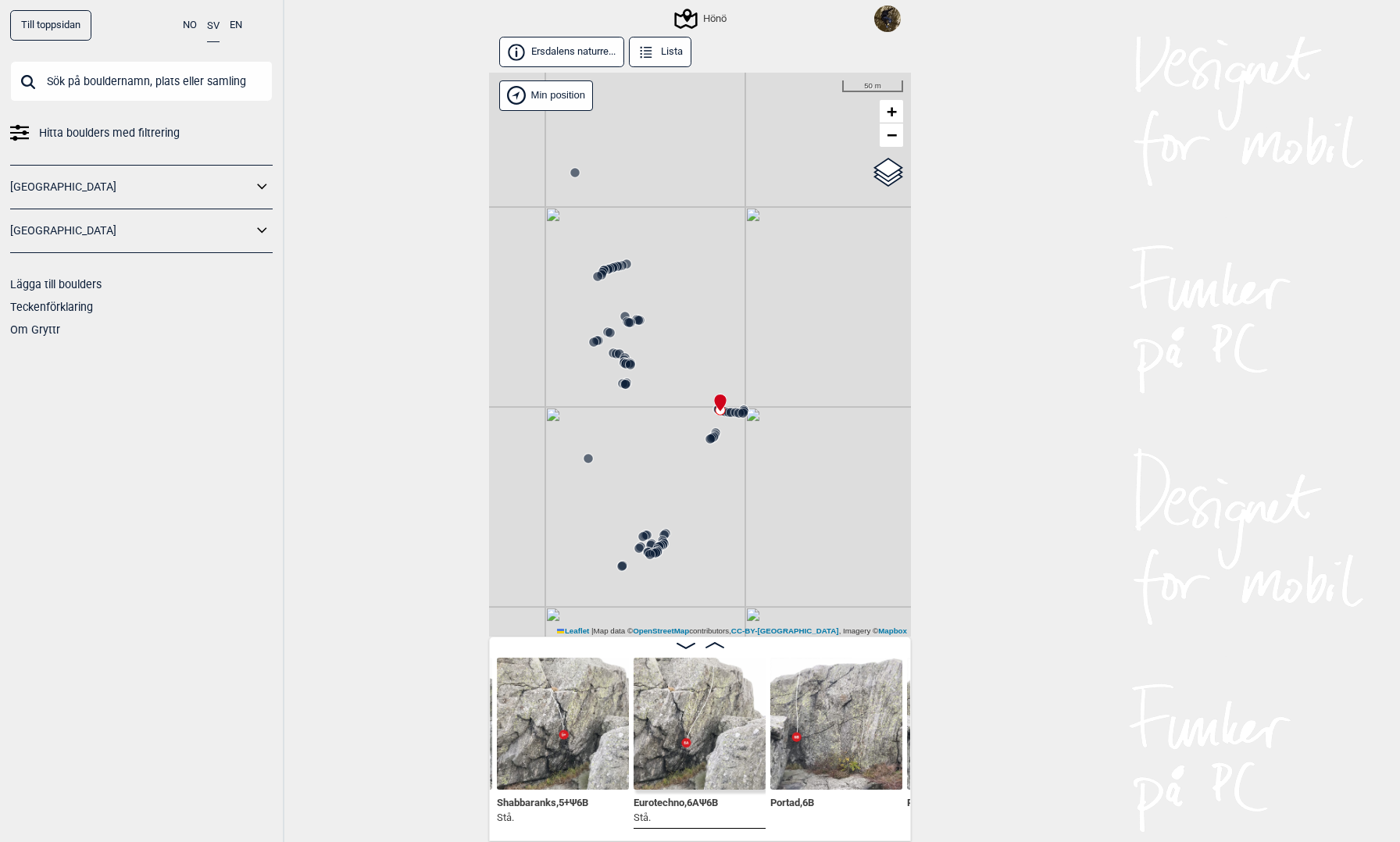
drag, startPoint x: 725, startPoint y: 559, endPoint x: 731, endPoint y: 460, distance: 99.2
click at [731, 463] on div "Hönö" at bounding box center [700, 354] width 422 height 564
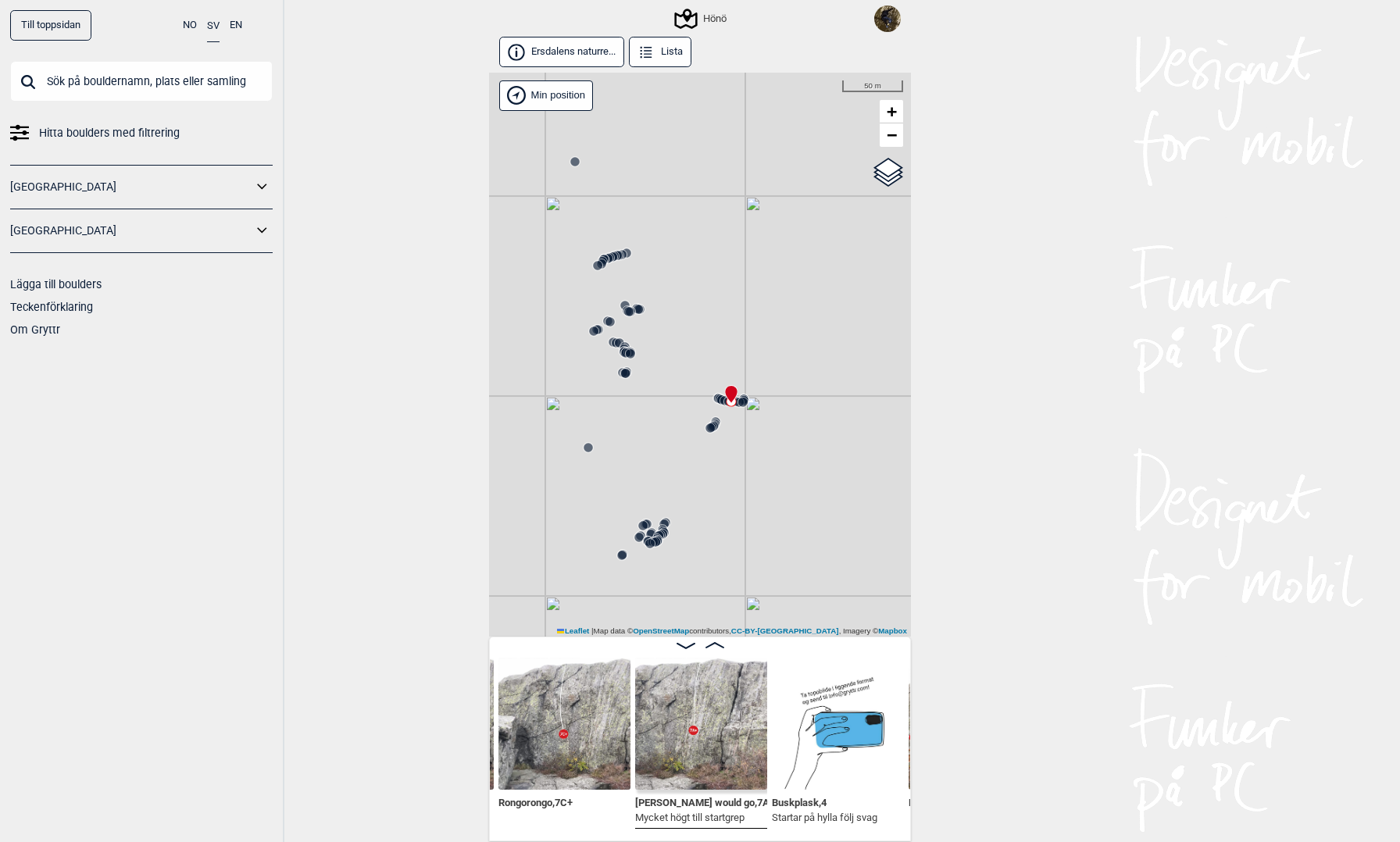
scroll to position [0, 59432]
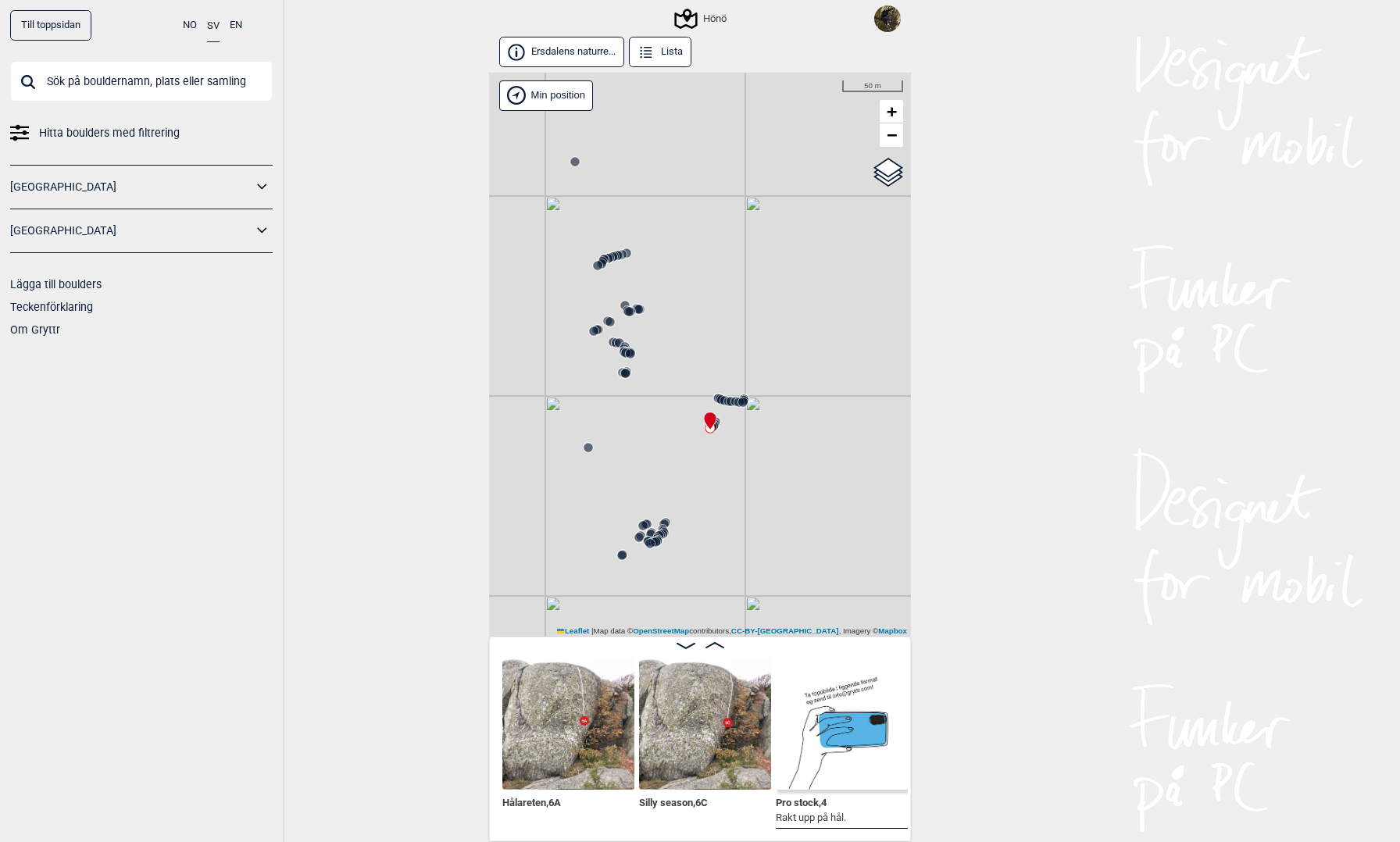
scroll to position [0, 60249]
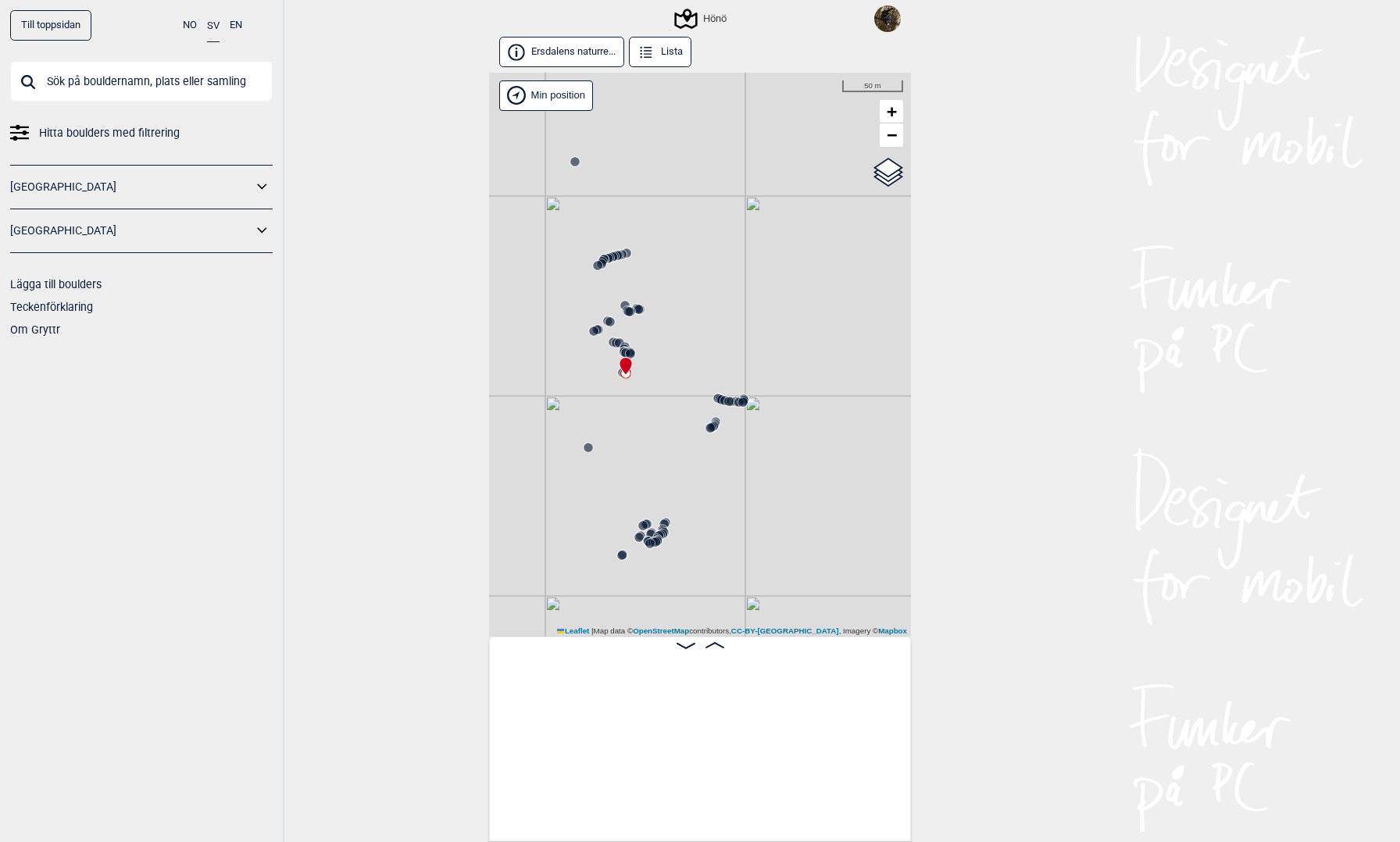
scroll to position [0, 57834]
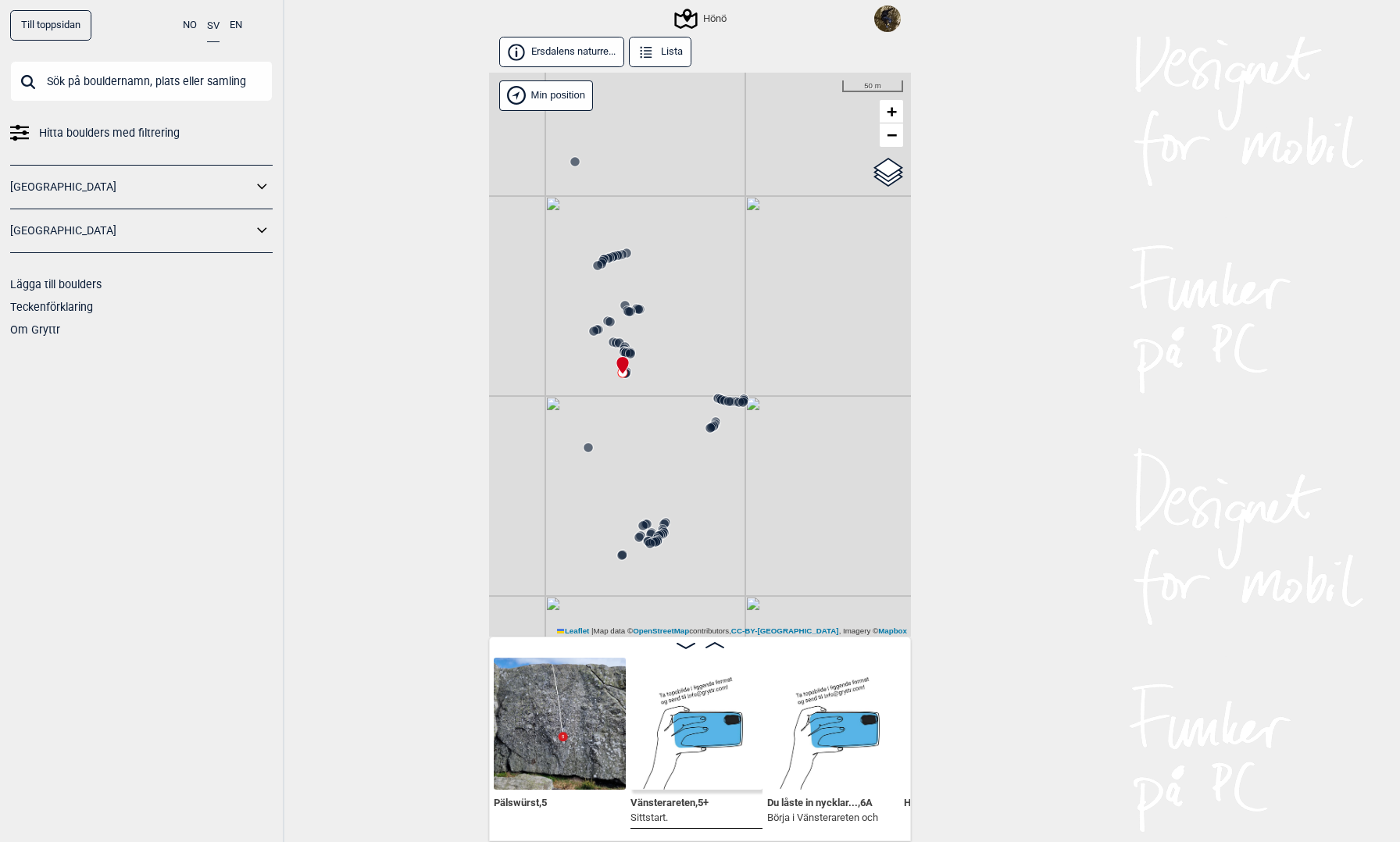
click at [214, 85] on input "text" at bounding box center [141, 81] width 263 height 41
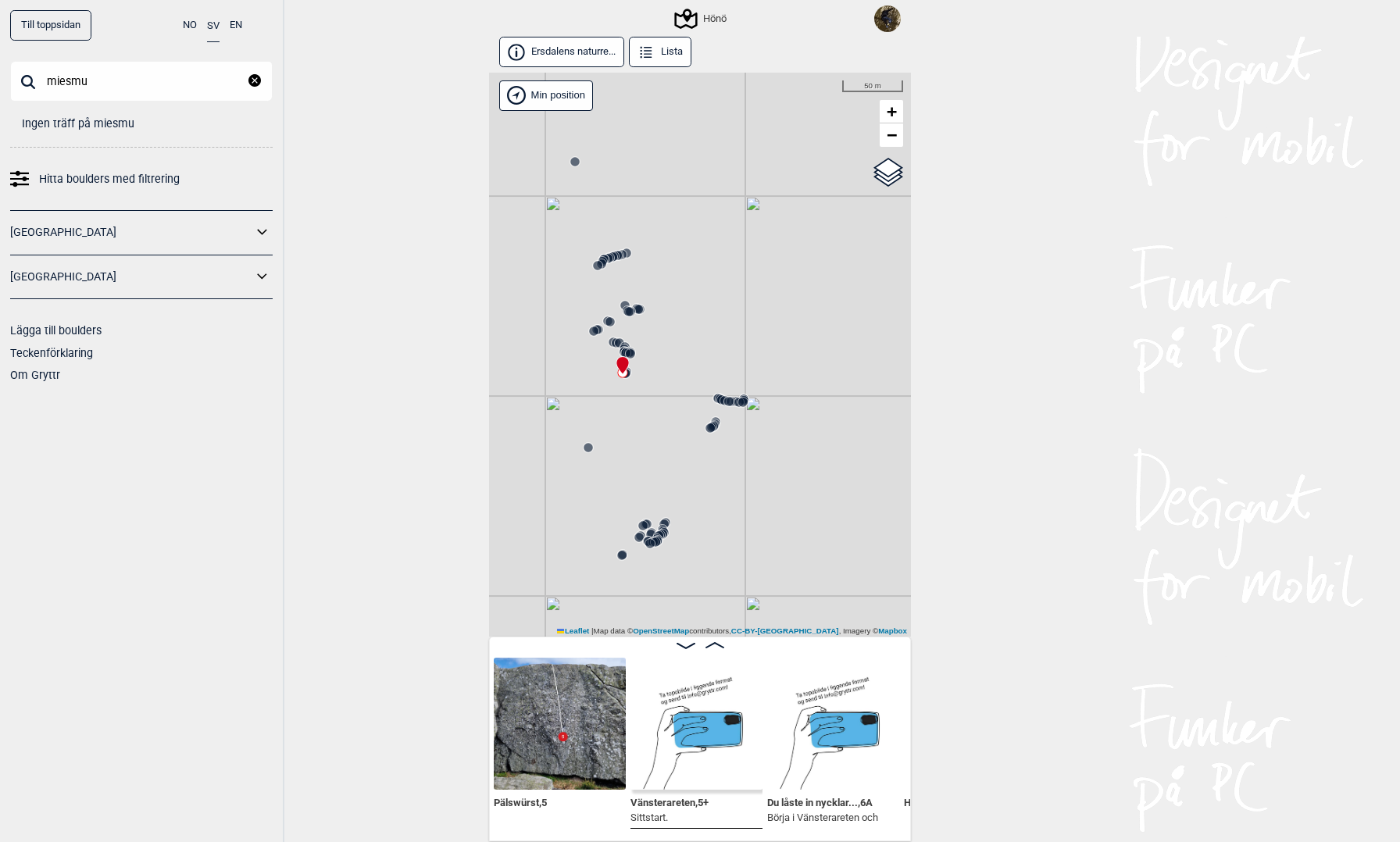
type input "miesmu"
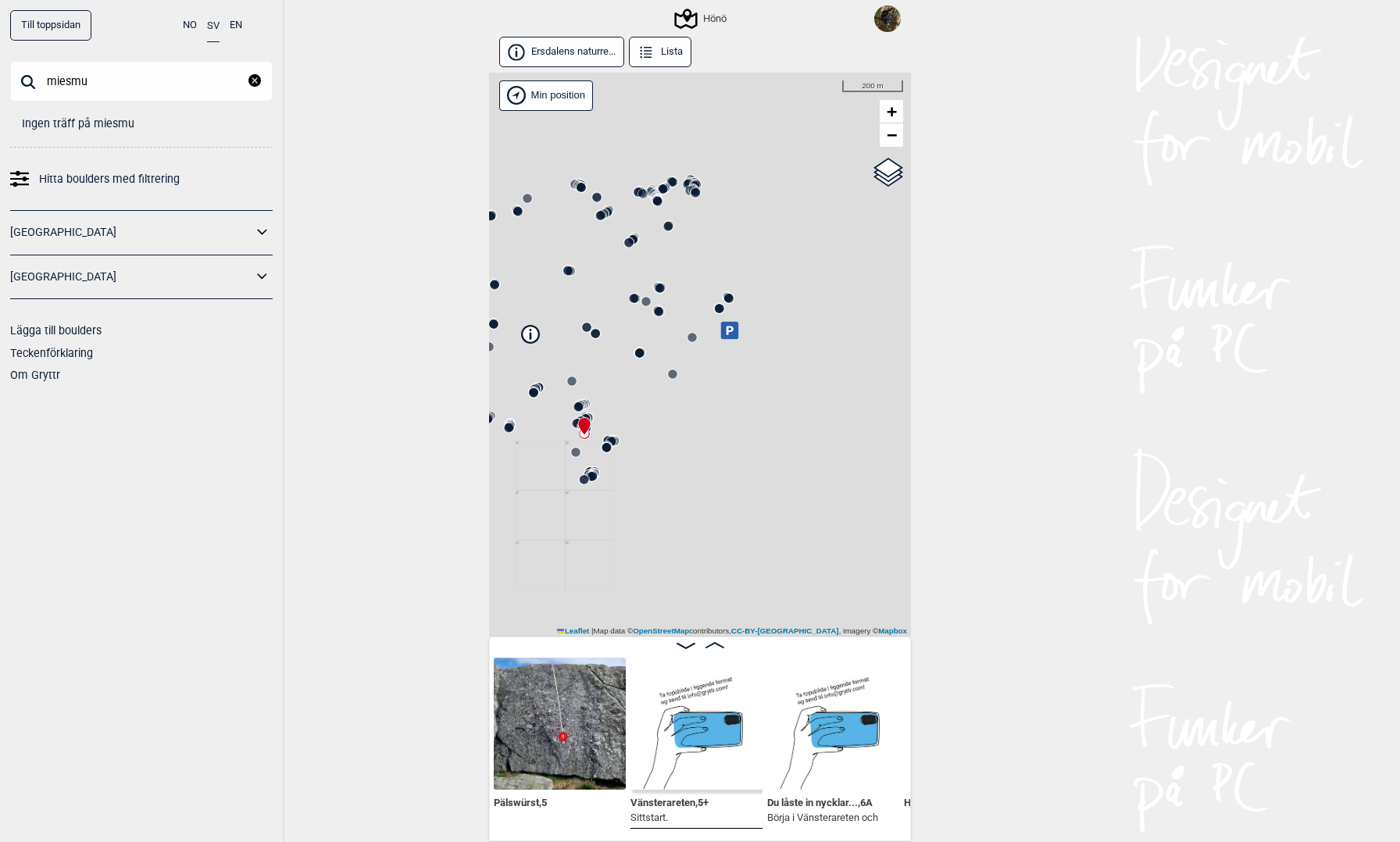
drag, startPoint x: 774, startPoint y: 304, endPoint x: 584, endPoint y: 408, distance: 216.6
click at [585, 408] on div "Hönö" at bounding box center [700, 354] width 422 height 564
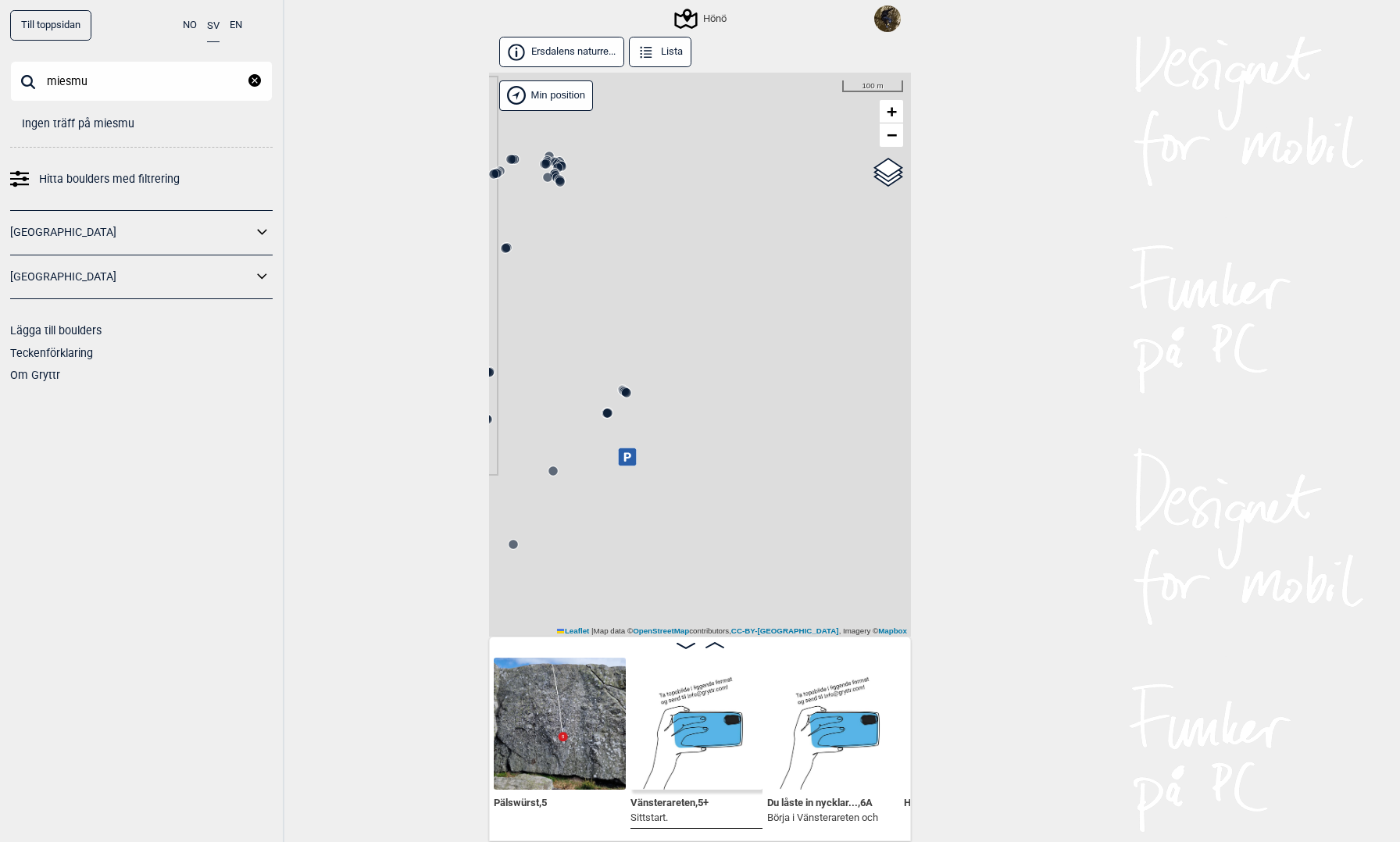
drag, startPoint x: 684, startPoint y: 330, endPoint x: 562, endPoint y: 498, distance: 207.6
click at [562, 498] on div "Hönö" at bounding box center [700, 354] width 422 height 564
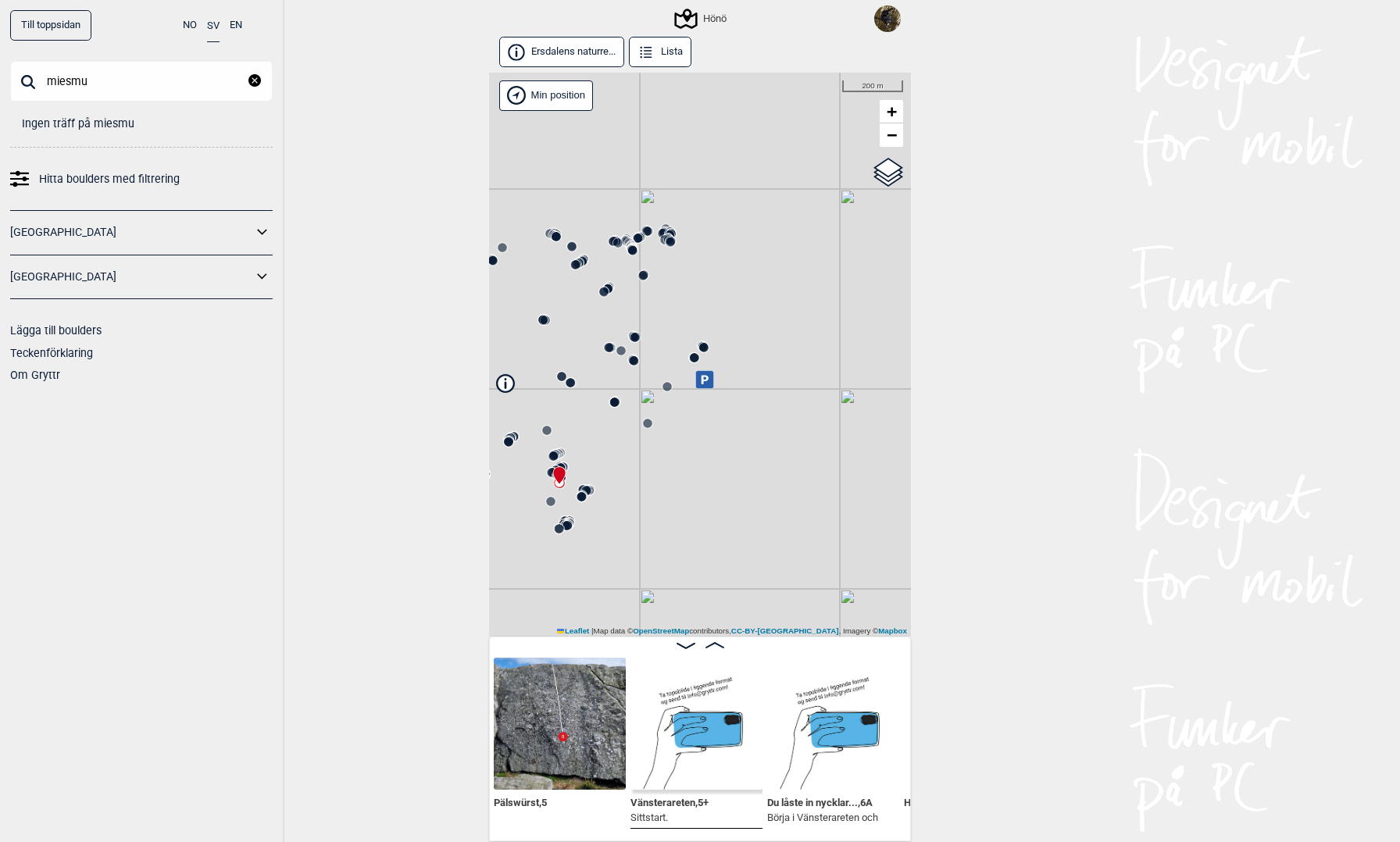
drag, startPoint x: 703, startPoint y: 378, endPoint x: 821, endPoint y: 390, distance: 118.6
click at [827, 392] on div "Hönö" at bounding box center [700, 354] width 422 height 564
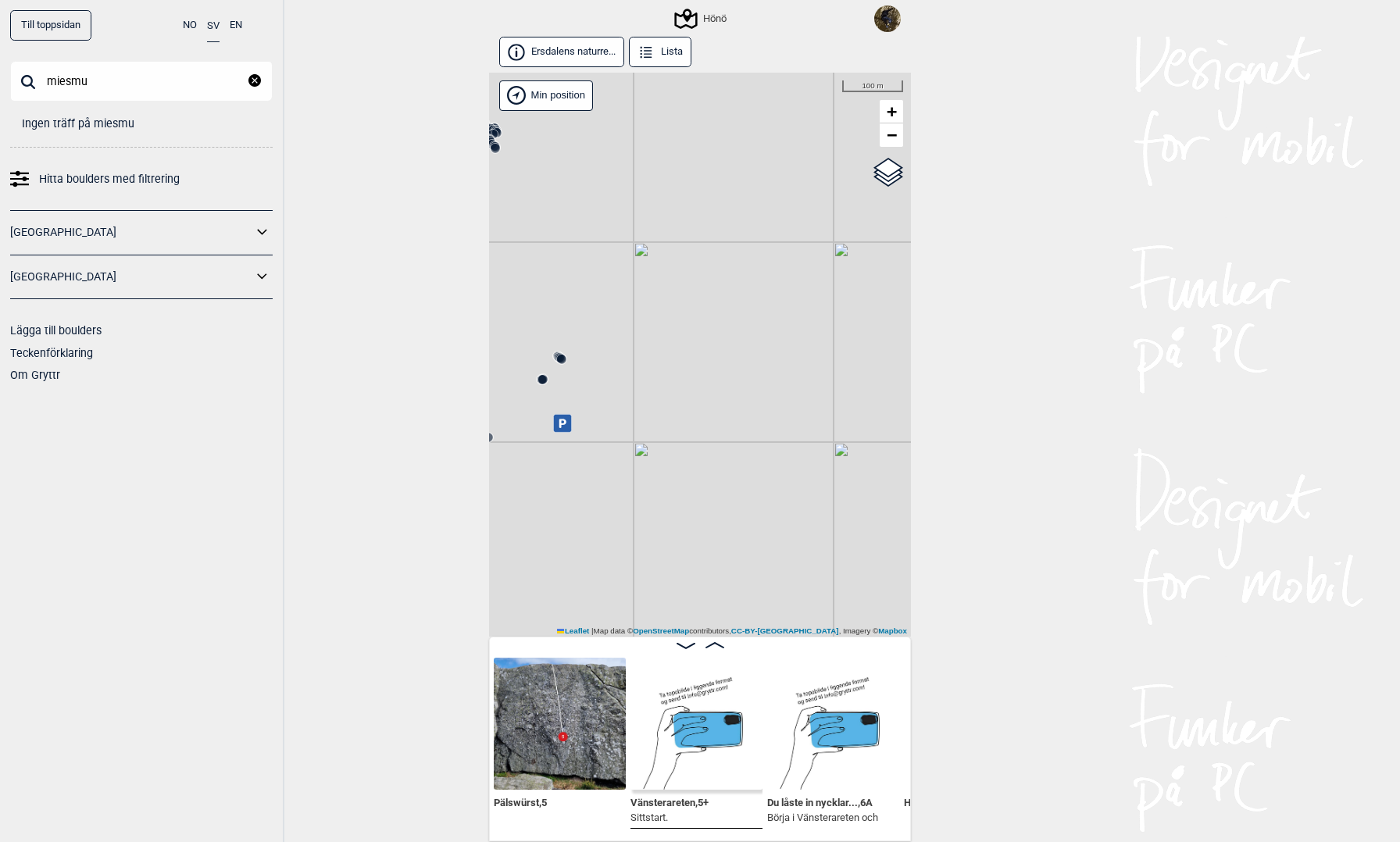
drag, startPoint x: 777, startPoint y: 349, endPoint x: 558, endPoint y: 376, distance: 220.7
click at [558, 376] on div "Hönö" at bounding box center [700, 354] width 422 height 564
drag, startPoint x: 695, startPoint y: 336, endPoint x: 637, endPoint y: 374, distance: 69.3
click at [637, 374] on div "Hönö" at bounding box center [700, 354] width 422 height 564
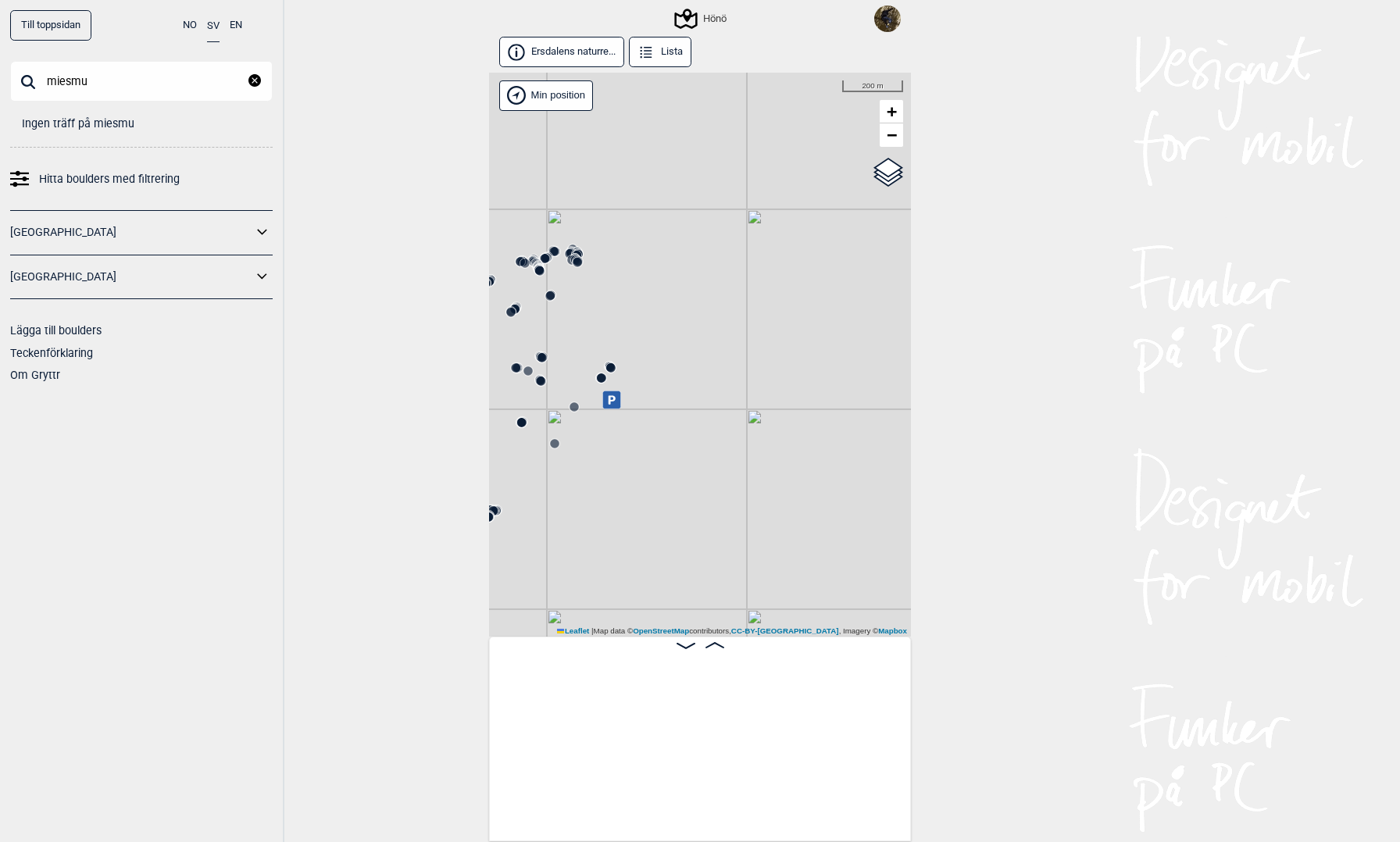
scroll to position [0, 57834]
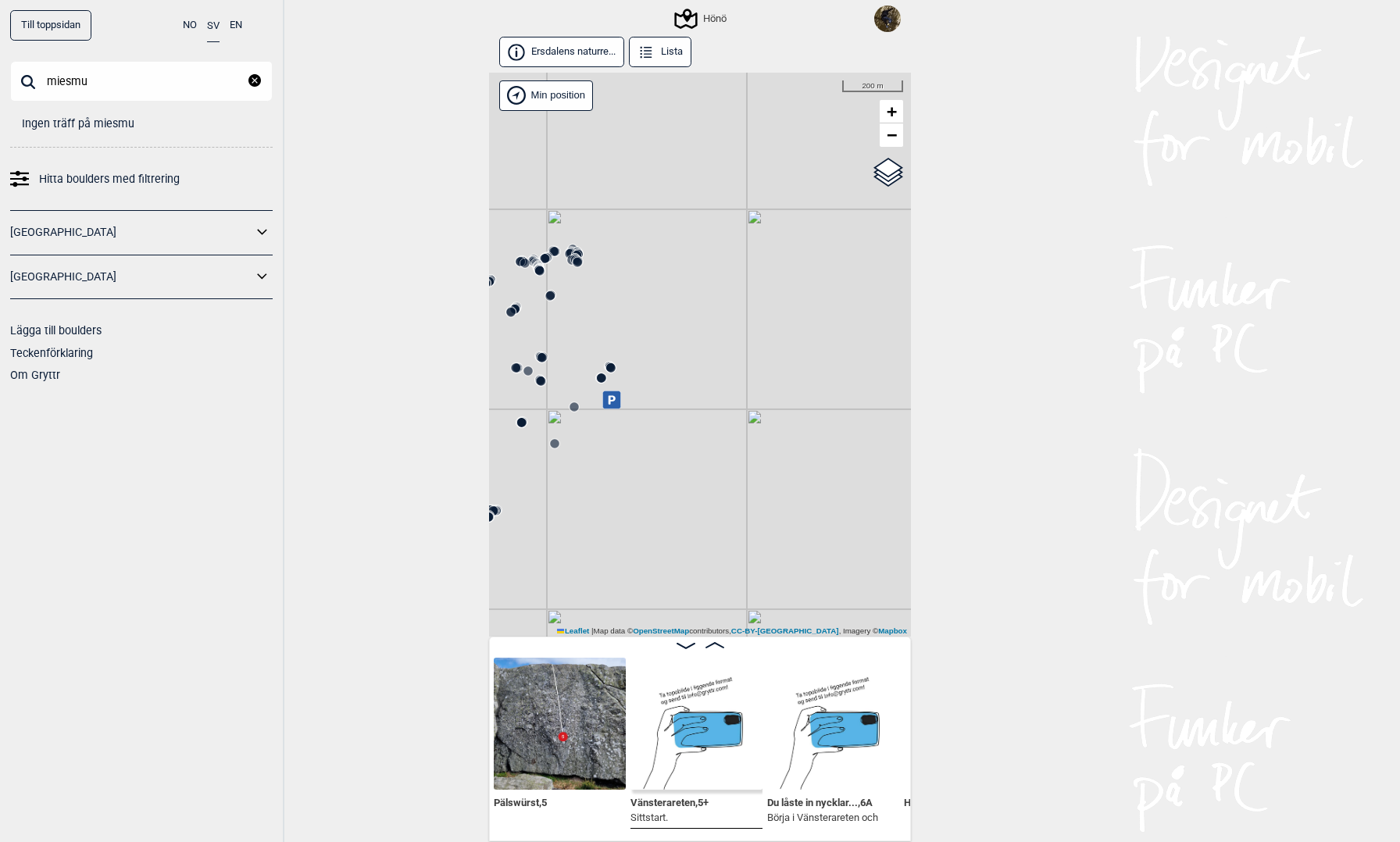
click at [969, 428] on div "Till toppsidan NO SV EN miesmu Lukk Ingen träff på miesmu Hitta boulders med fi…" at bounding box center [700, 421] width 1400 height 842
